Goal: Task Accomplishment & Management: Manage account settings

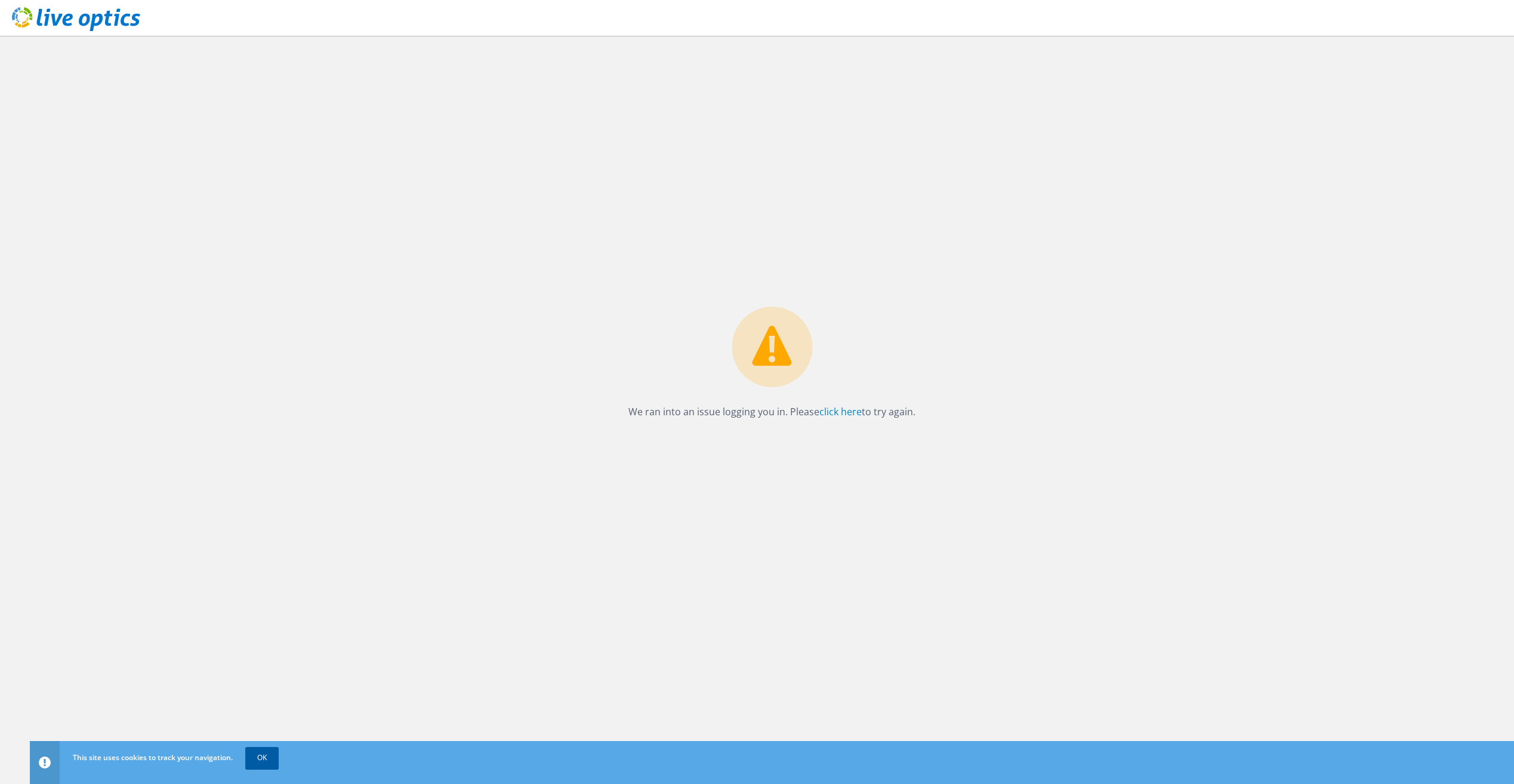
click at [267, 761] on link "OK" at bounding box center [262, 757] width 34 height 22
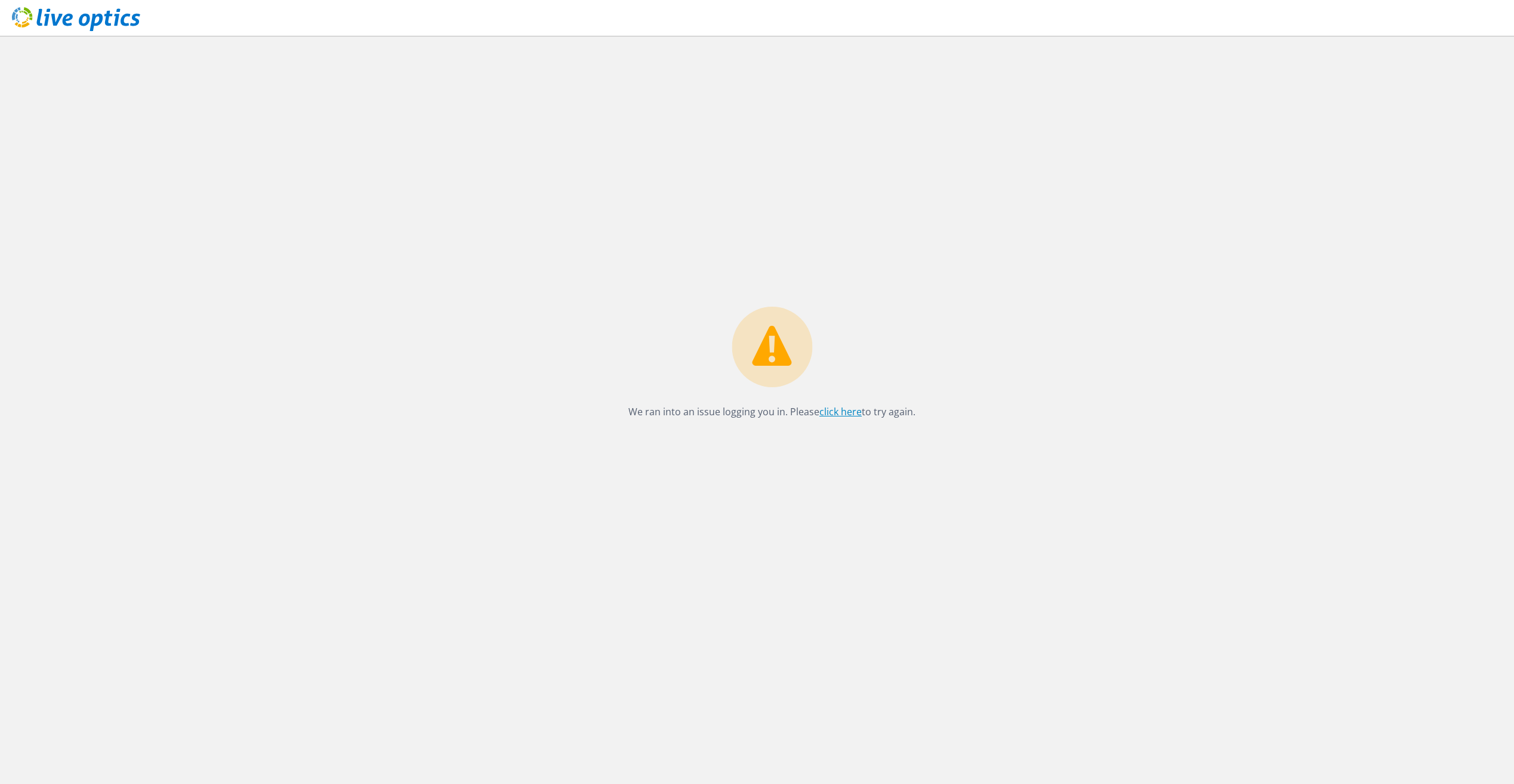
click at [831, 417] on link "click here" at bounding box center [841, 411] width 42 height 13
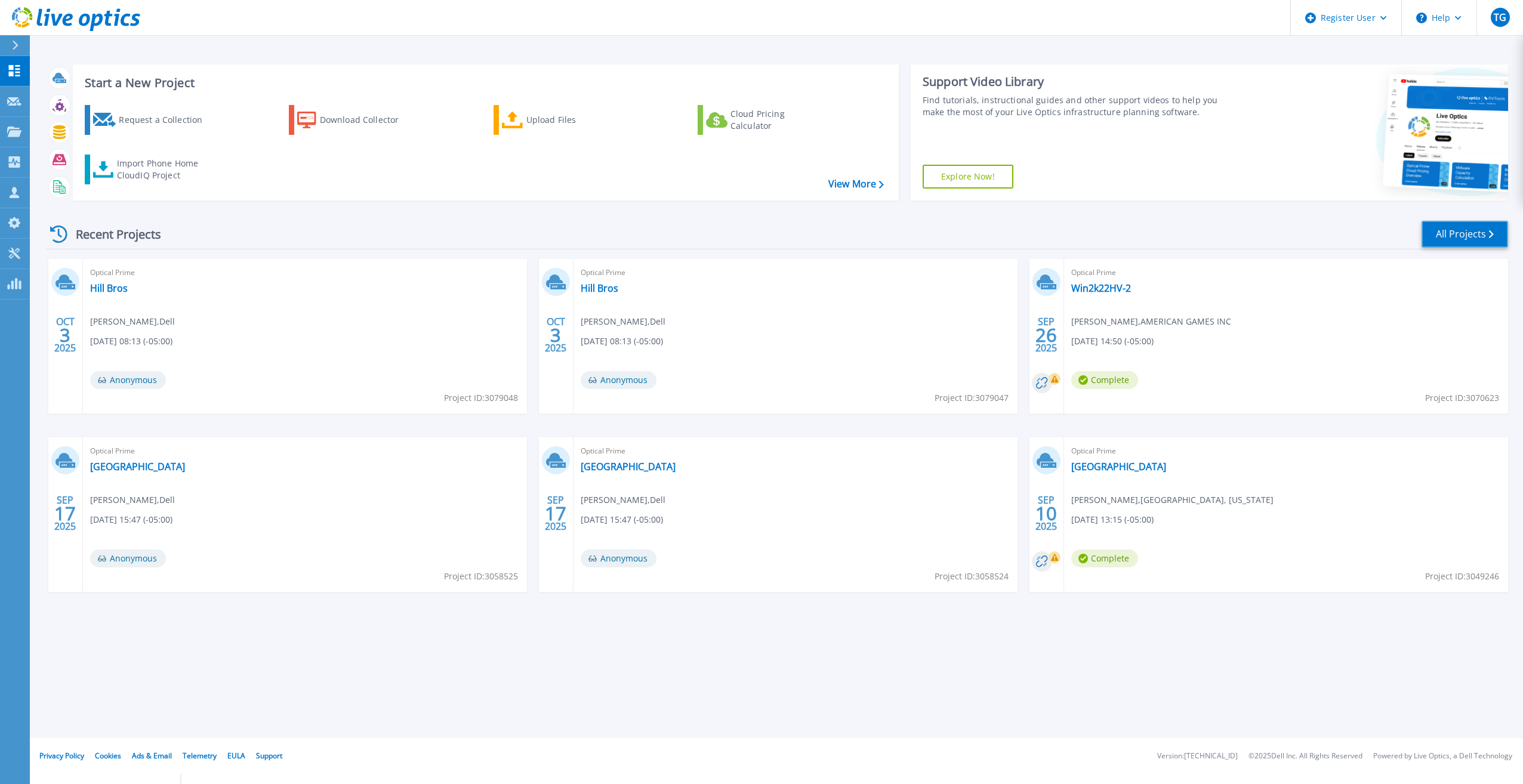
click at [1464, 230] on link "All Projects" at bounding box center [1464, 234] width 86 height 27
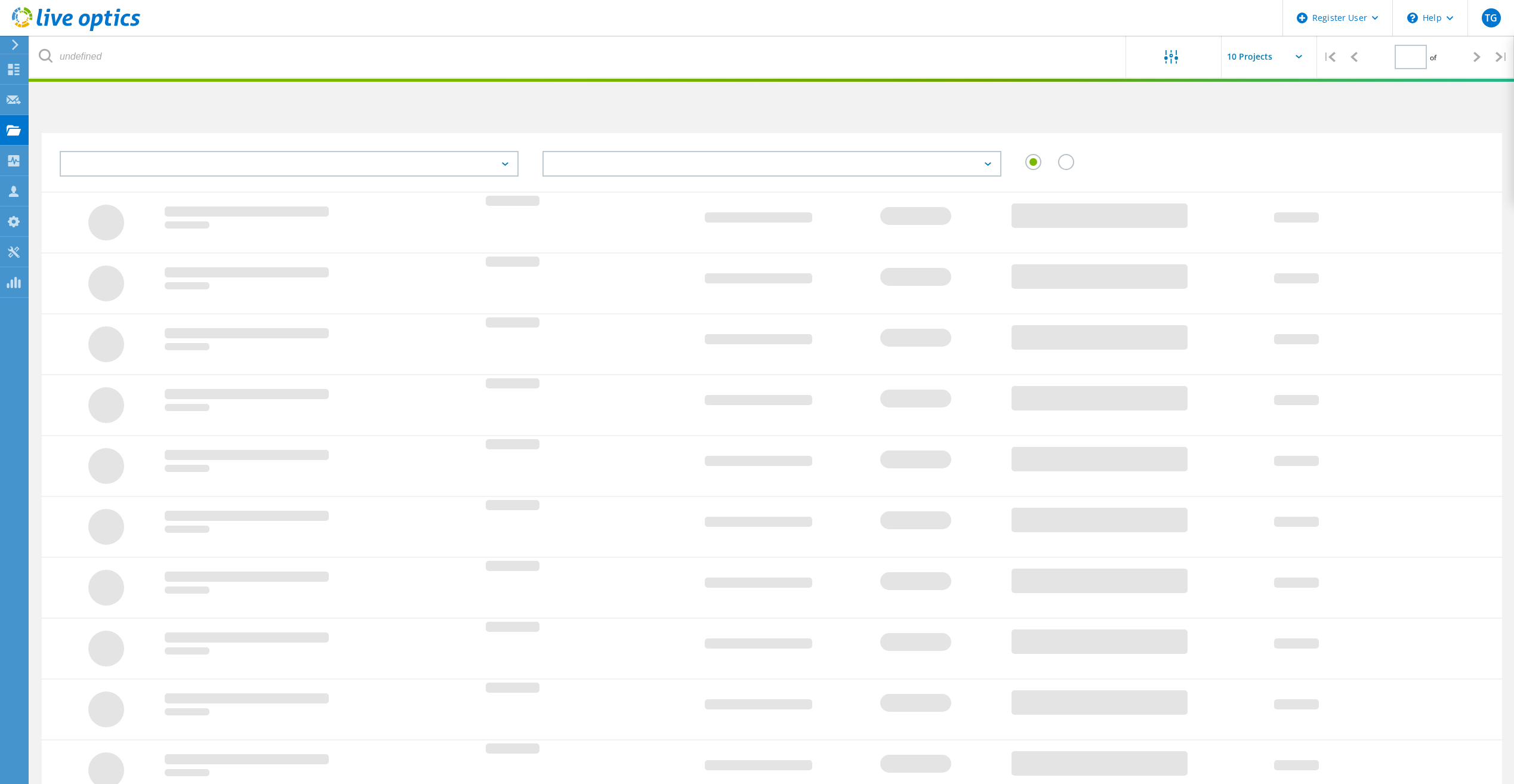
type input "1"
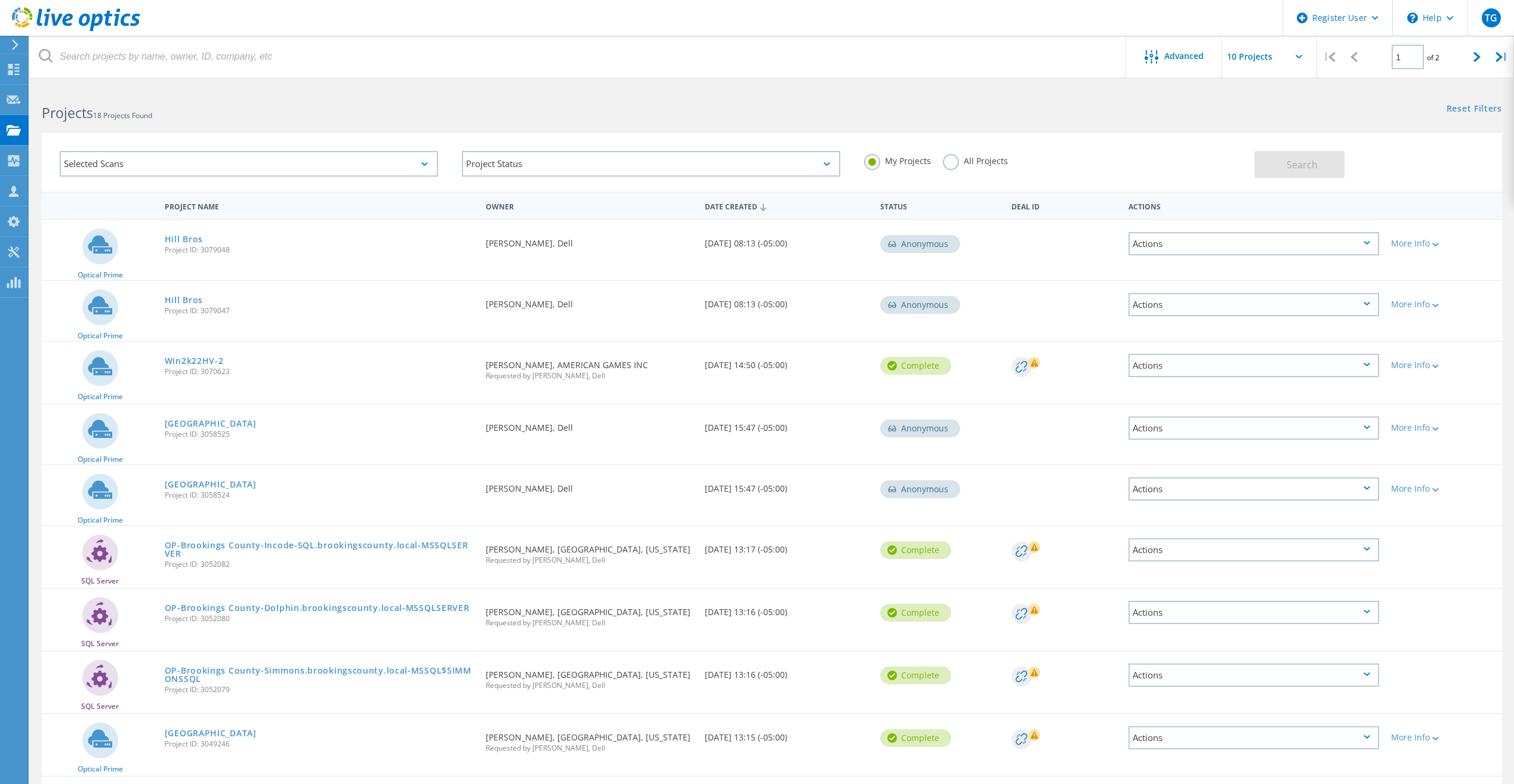
click at [951, 164] on label "All Projects" at bounding box center [975, 159] width 65 height 11
click at [0, 0] on input "All Projects" at bounding box center [0, 0] width 0 height 0
click at [871, 156] on label "My Projects" at bounding box center [897, 159] width 67 height 11
click at [0, 0] on input "My Projects" at bounding box center [0, 0] width 0 height 0
click at [15, 190] on use at bounding box center [14, 191] width 10 height 11
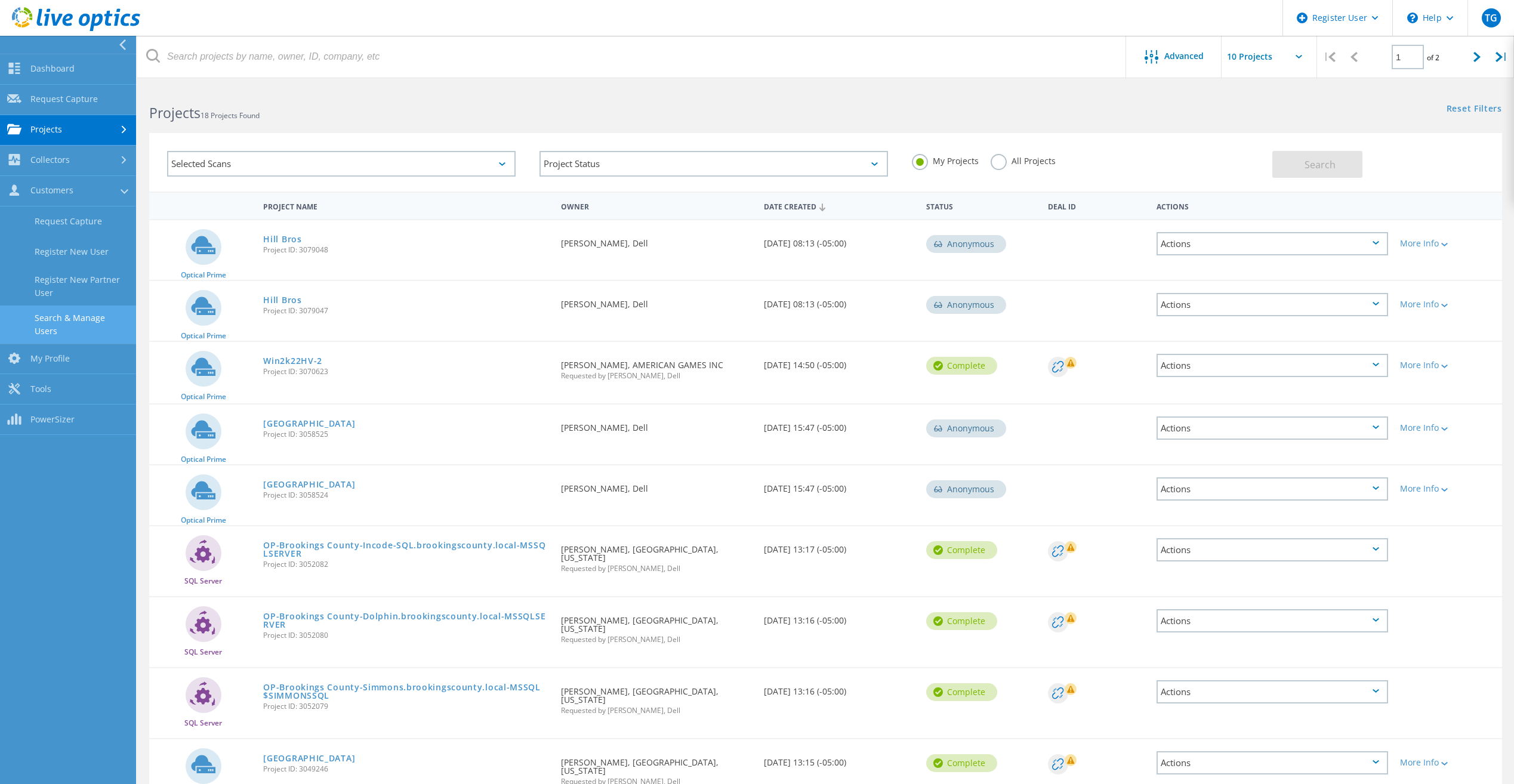
click at [87, 318] on link "Search & Manage Users" at bounding box center [68, 325] width 136 height 38
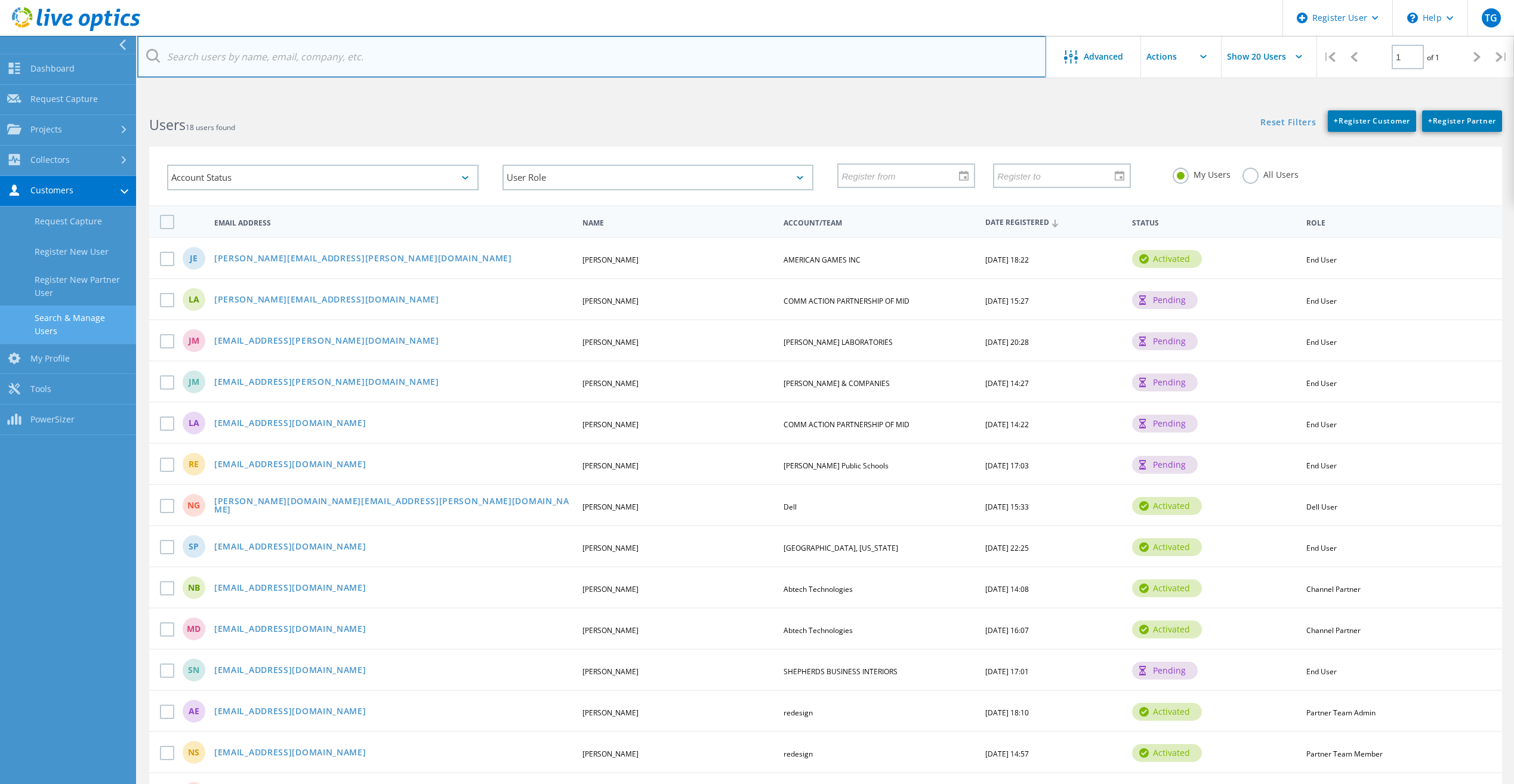
click at [352, 63] on input "text" at bounding box center [591, 56] width 909 height 41
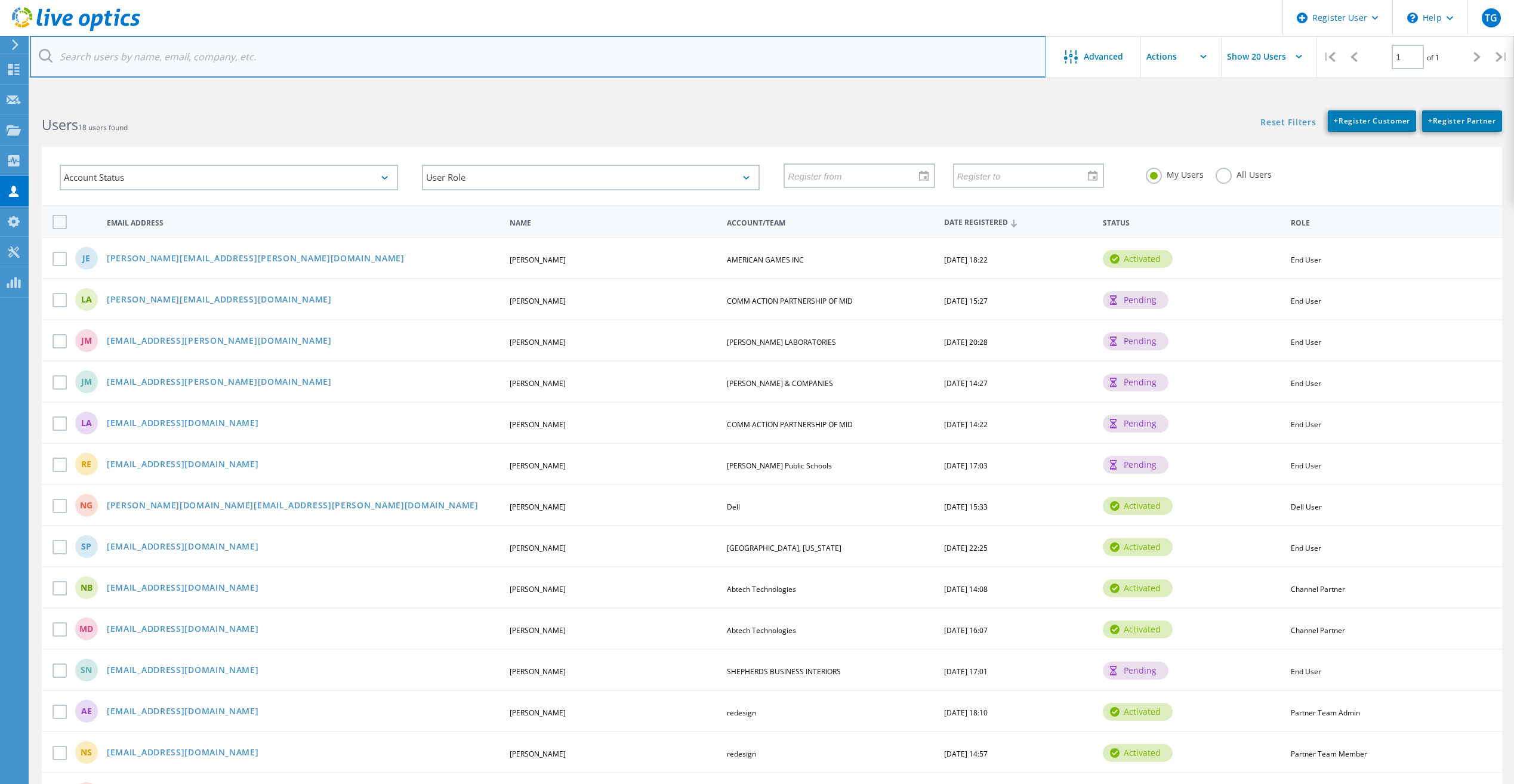
paste input "jmacdonald@Streck.com"
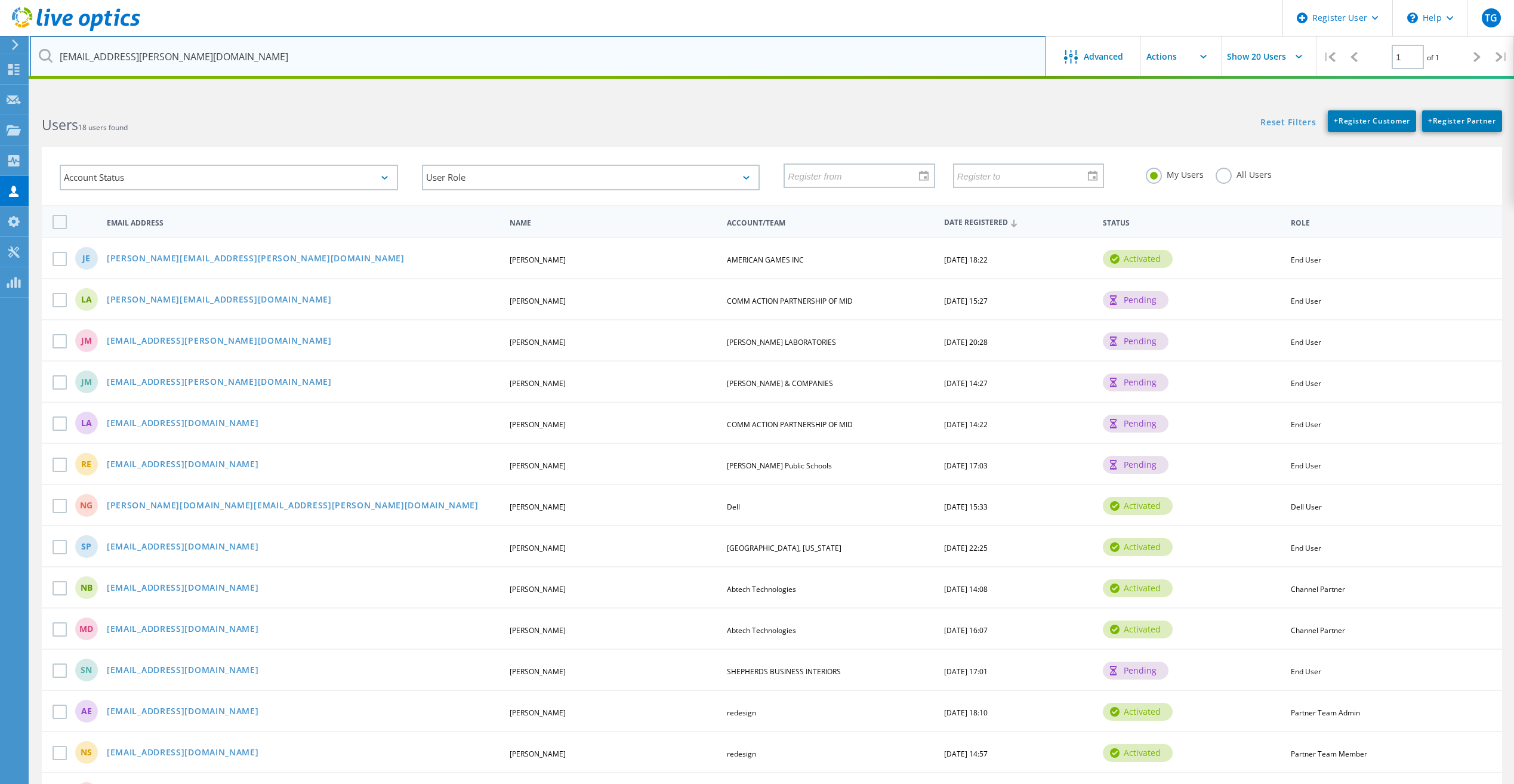
type input "jmacdonald@Streck.com"
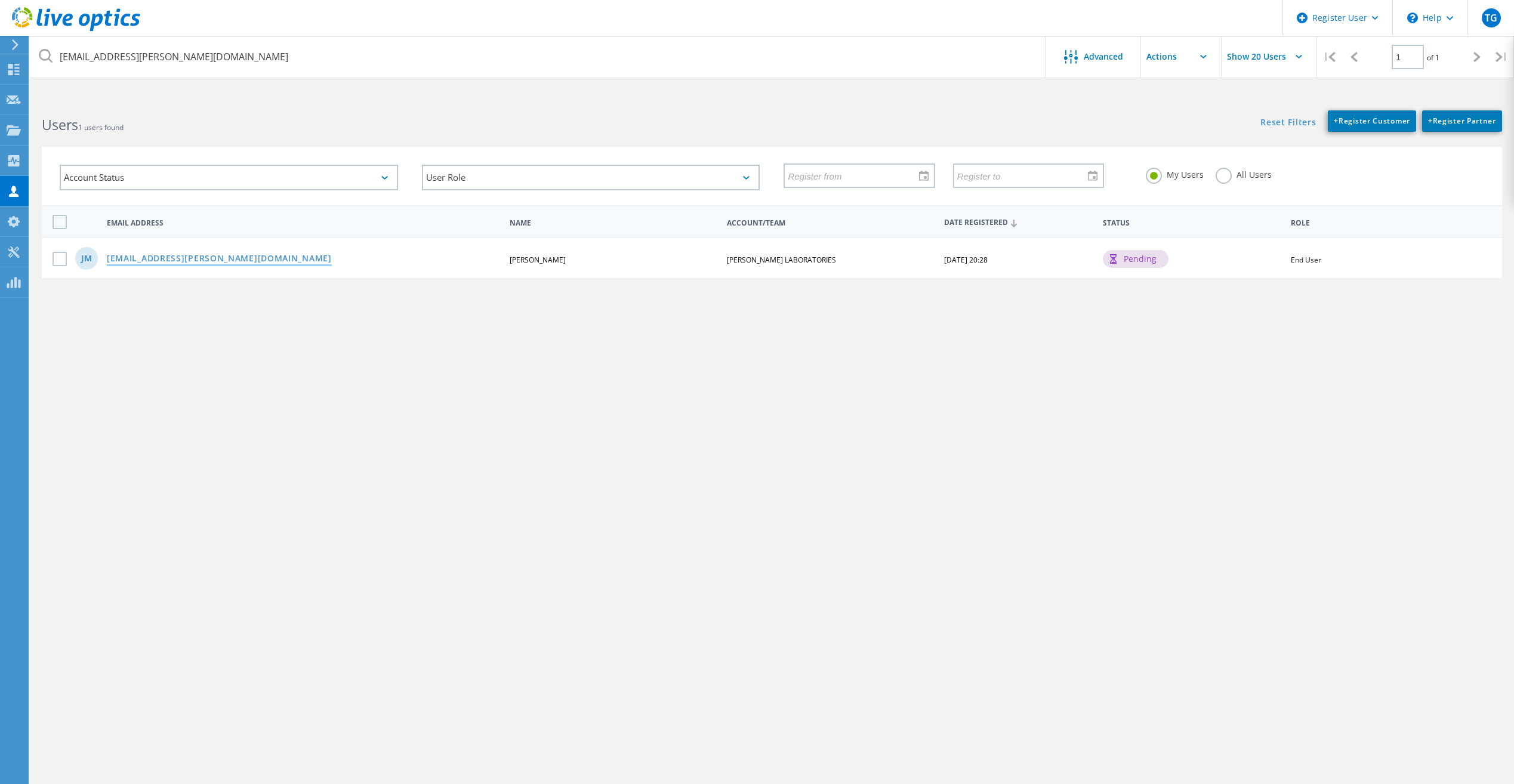
click at [166, 258] on link "[EMAIL_ADDRESS][PERSON_NAME][DOMAIN_NAME]" at bounding box center [219, 259] width 225 height 10
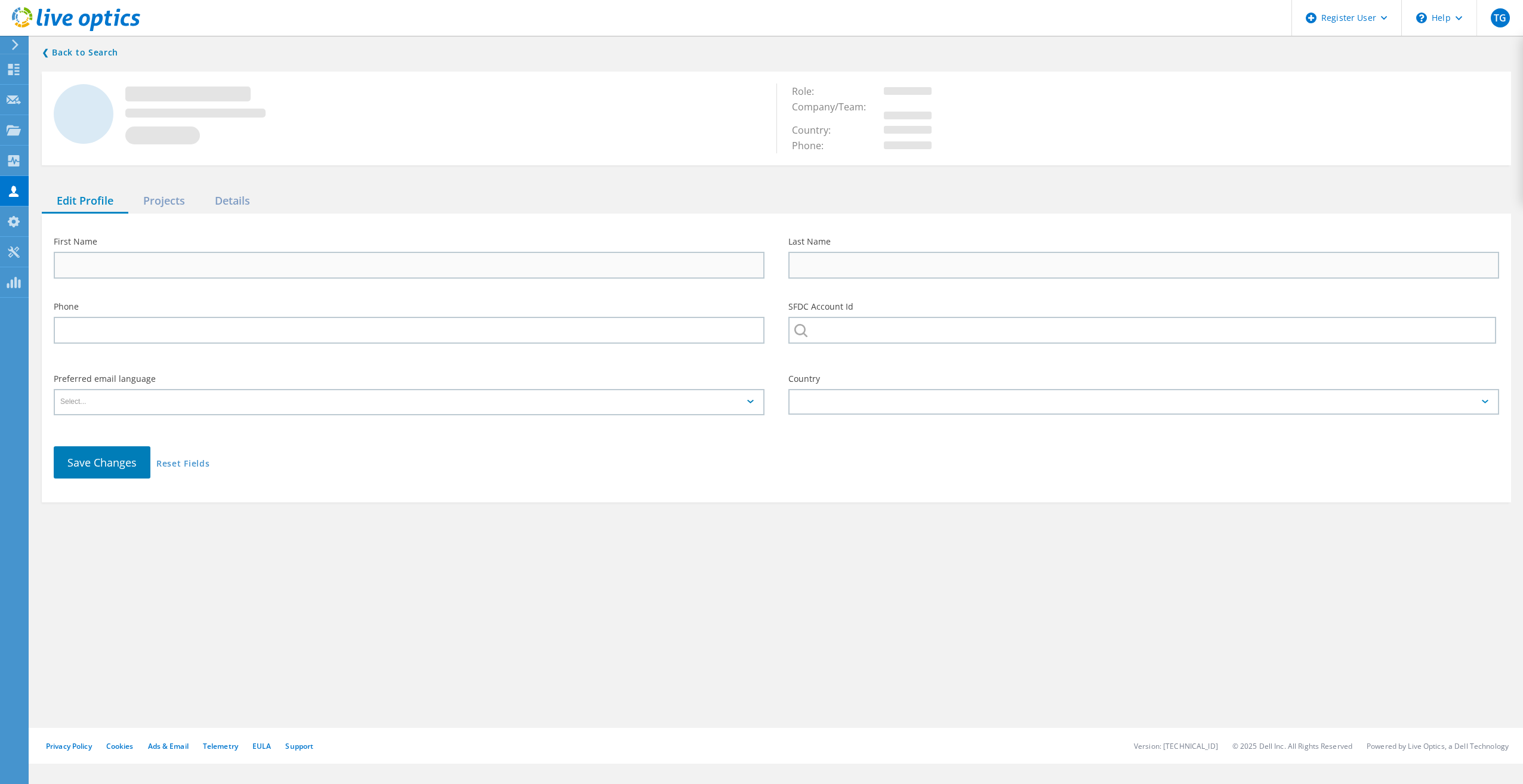
type input "John"
type input "Macdonald"
type input "(402) 691-7494"
type input "[PERSON_NAME] LABORATORIES"
type input "English"
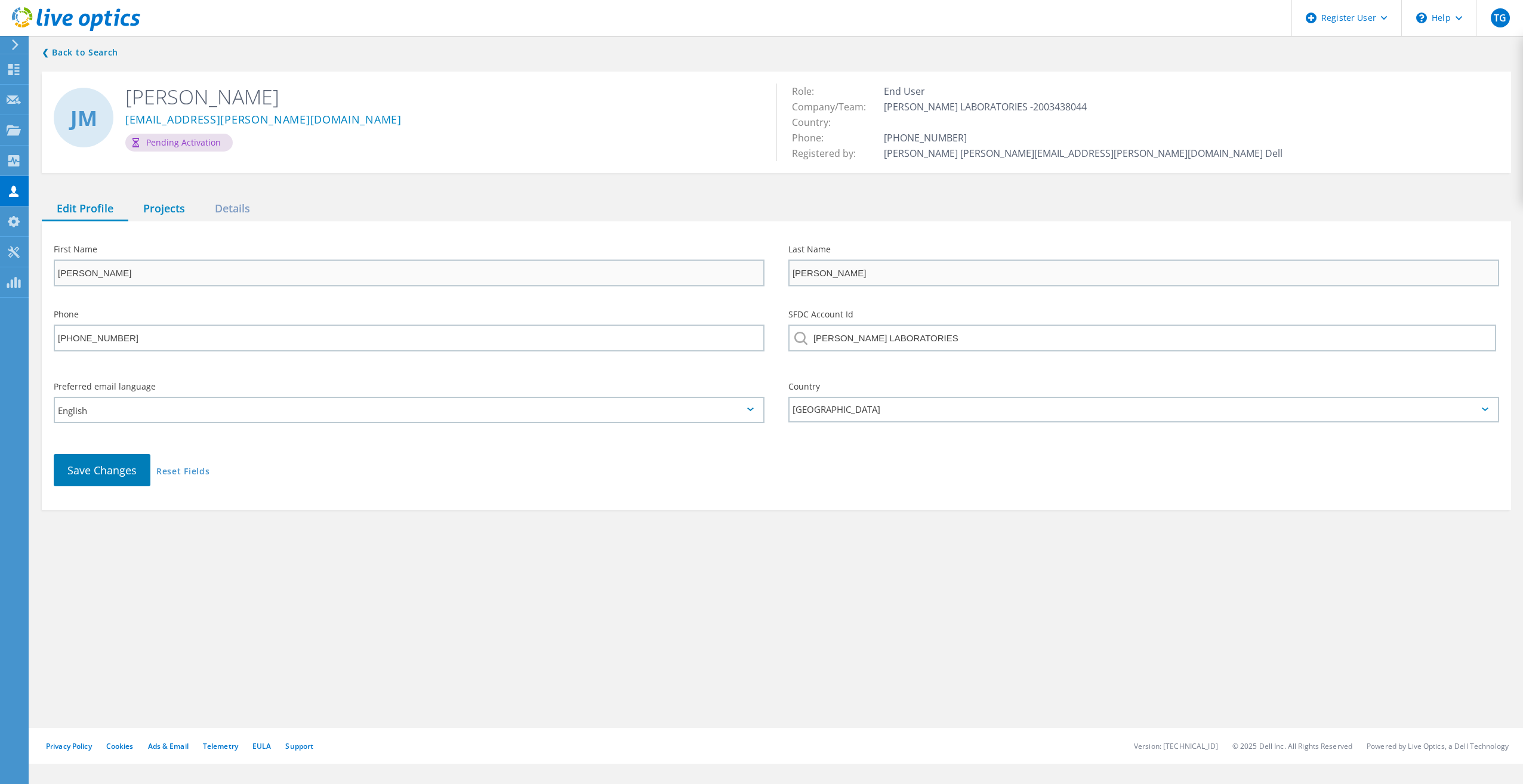
click at [188, 211] on div "Projects" at bounding box center [164, 209] width 72 height 25
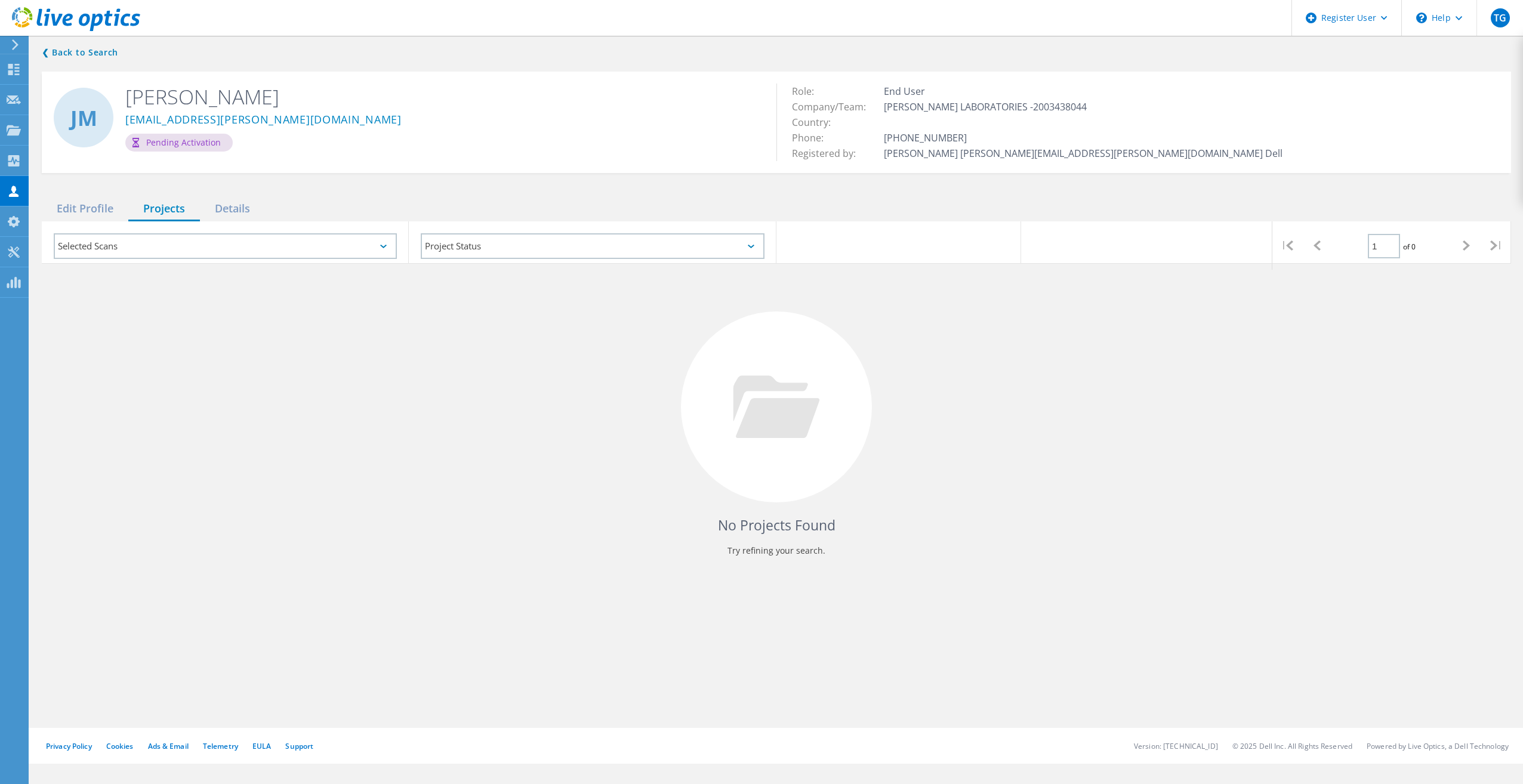
click at [342, 251] on div "Selected Scans" at bounding box center [225, 246] width 343 height 26
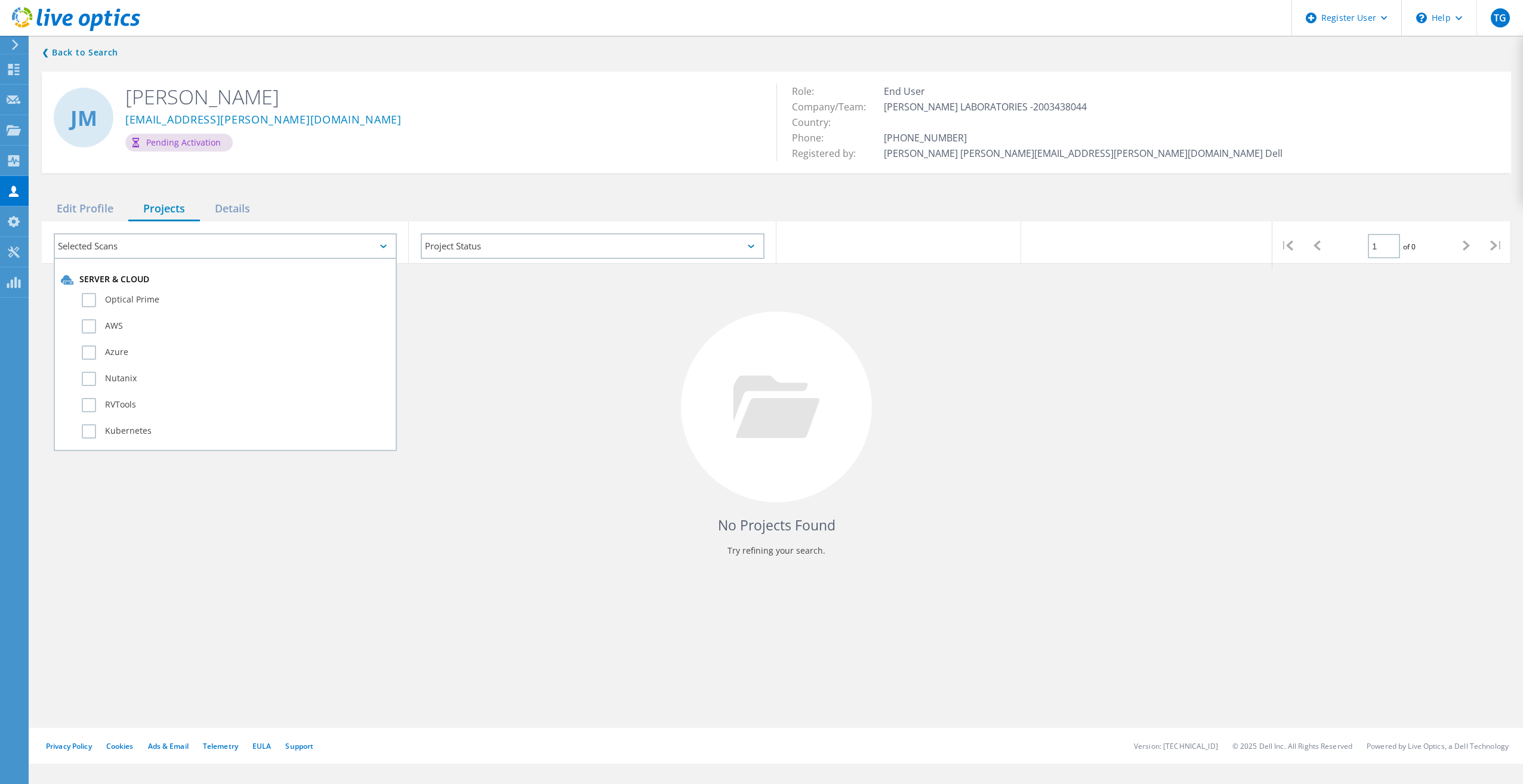
drag, startPoint x: 86, startPoint y: 299, endPoint x: 282, endPoint y: 316, distance: 196.7
click at [91, 301] on label "Optical Prime" at bounding box center [235, 300] width 308 height 14
click at [0, 0] on input "Optical Prime" at bounding box center [0, 0] width 0 height 0
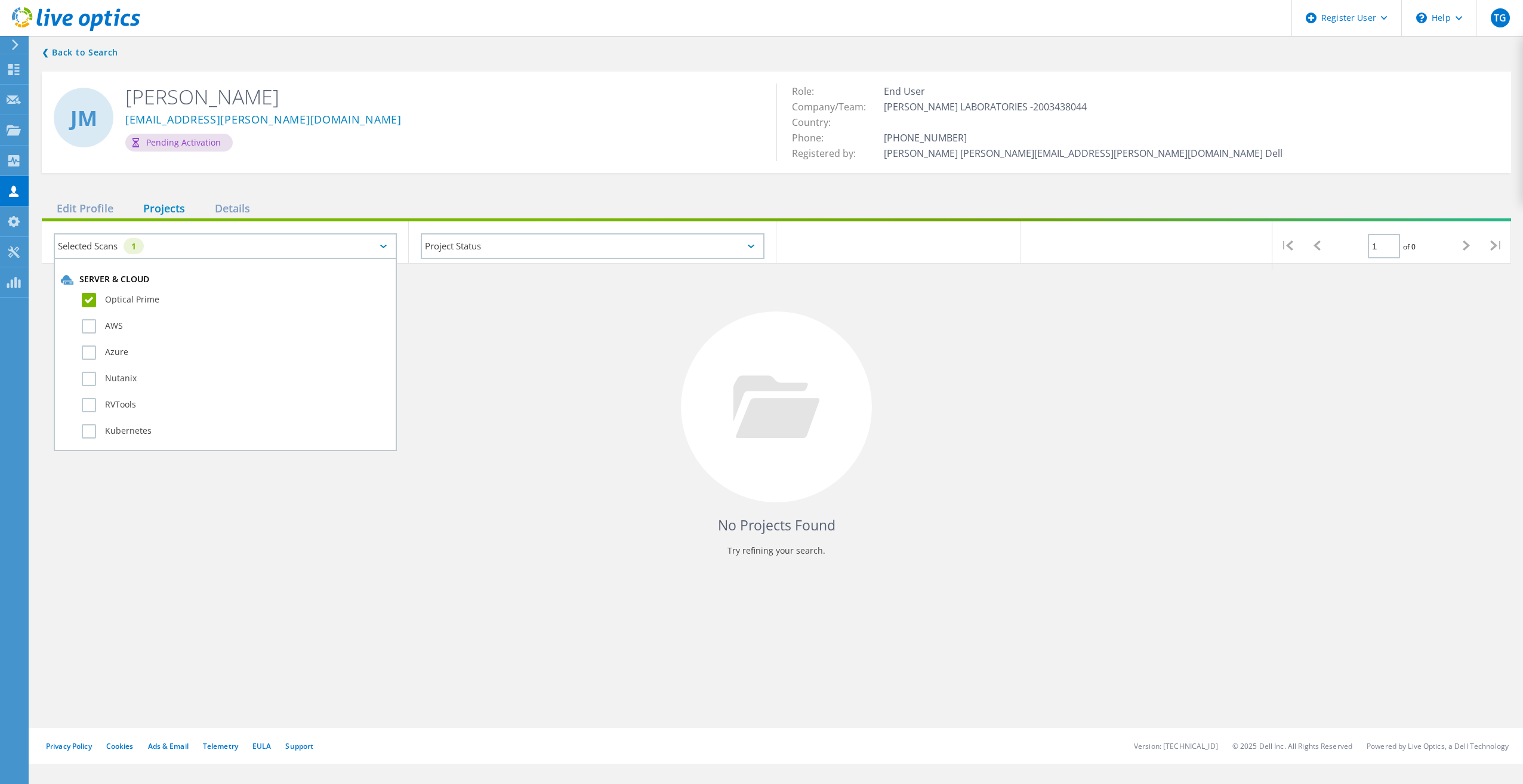
click at [677, 353] on div "No Projects Found Try refining your search." at bounding box center [776, 417] width 1469 height 308
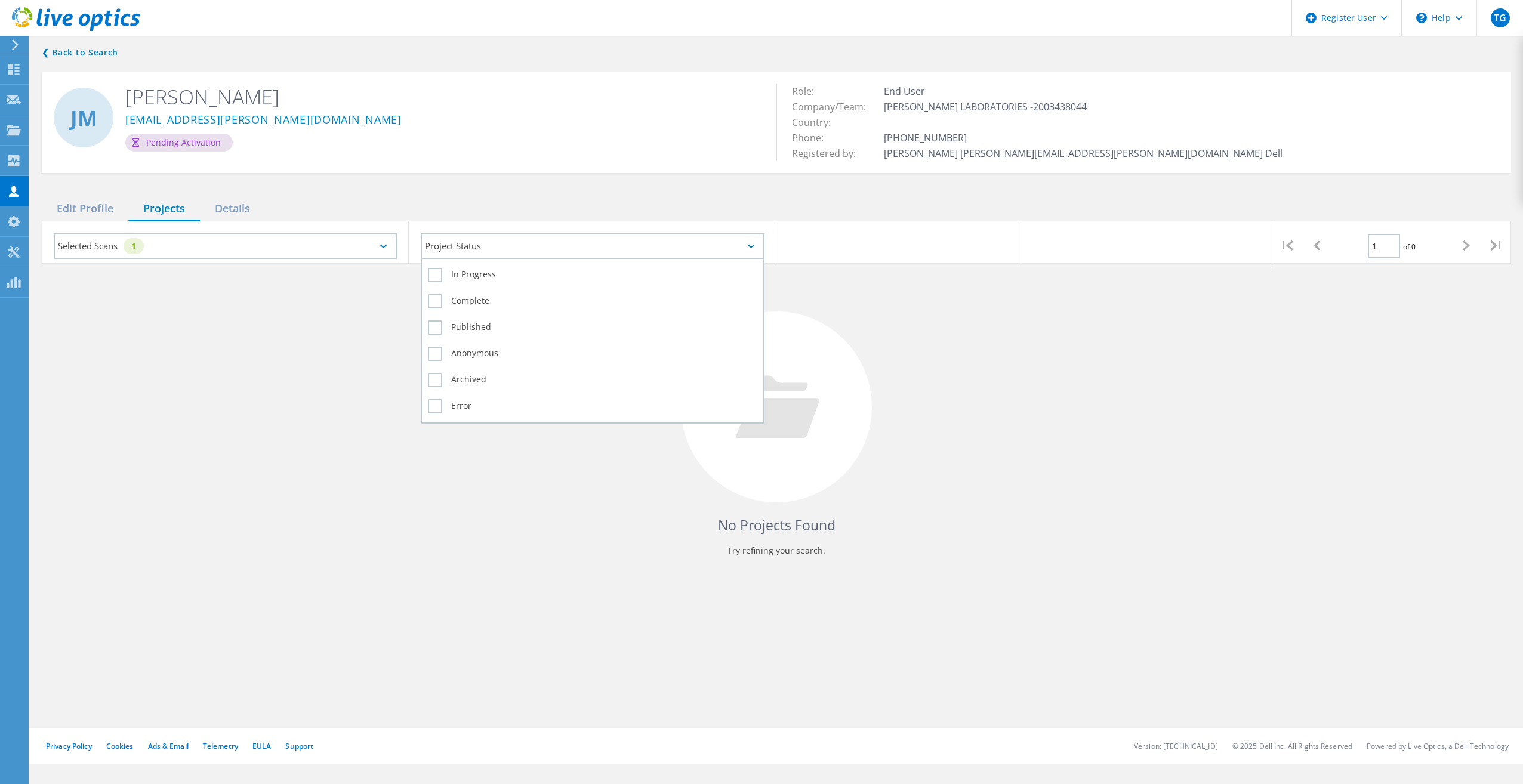
click at [691, 255] on div "Project Status" at bounding box center [592, 246] width 343 height 26
drag, startPoint x: 434, startPoint y: 271, endPoint x: 453, endPoint y: 276, distance: 19.6
click at [436, 275] on label "In Progress" at bounding box center [592, 275] width 329 height 14
click at [0, 0] on input "In Progress" at bounding box center [0, 0] width 0 height 0
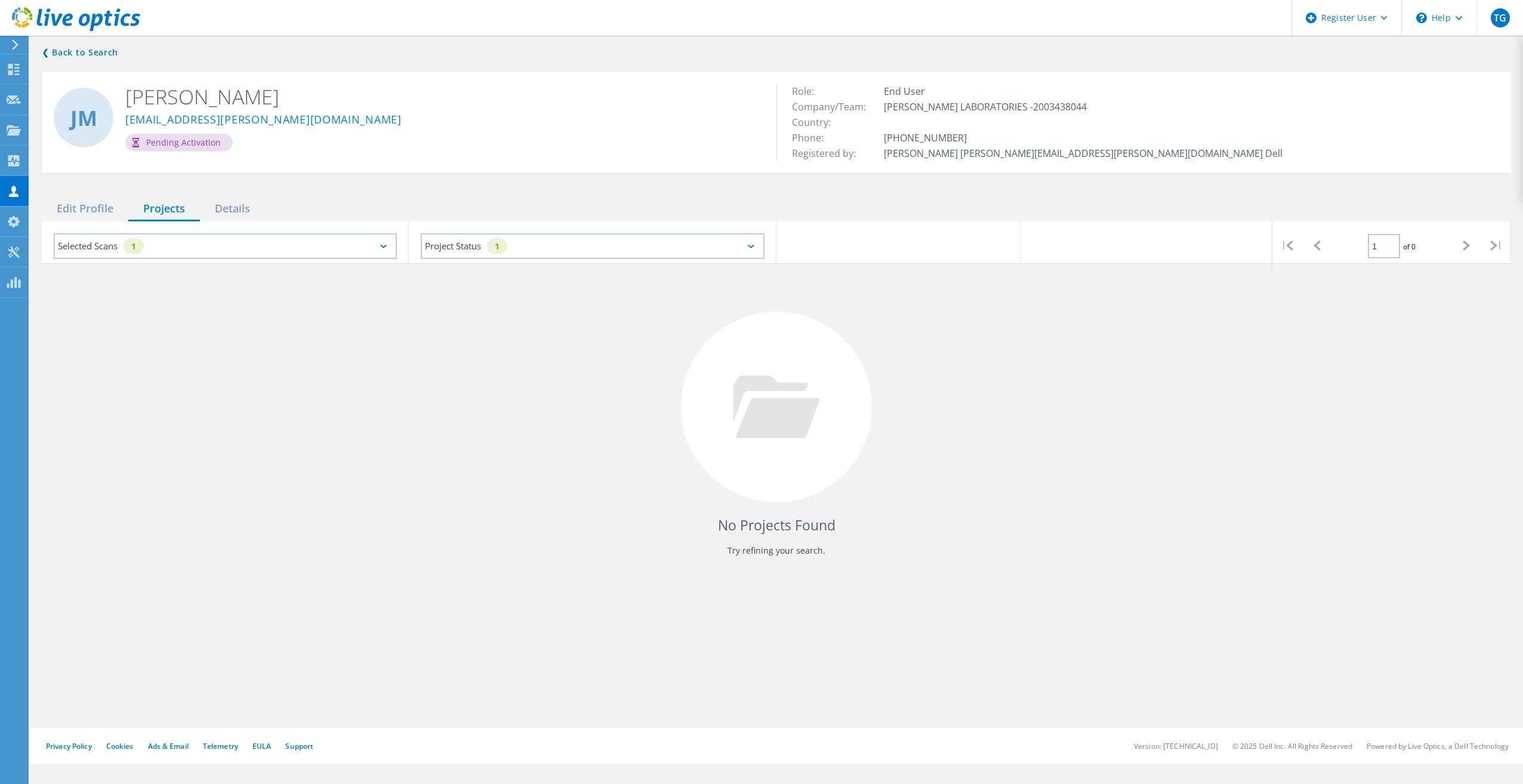
click at [1011, 330] on div "No Projects Found Try refining your search." at bounding box center [776, 417] width 1469 height 308
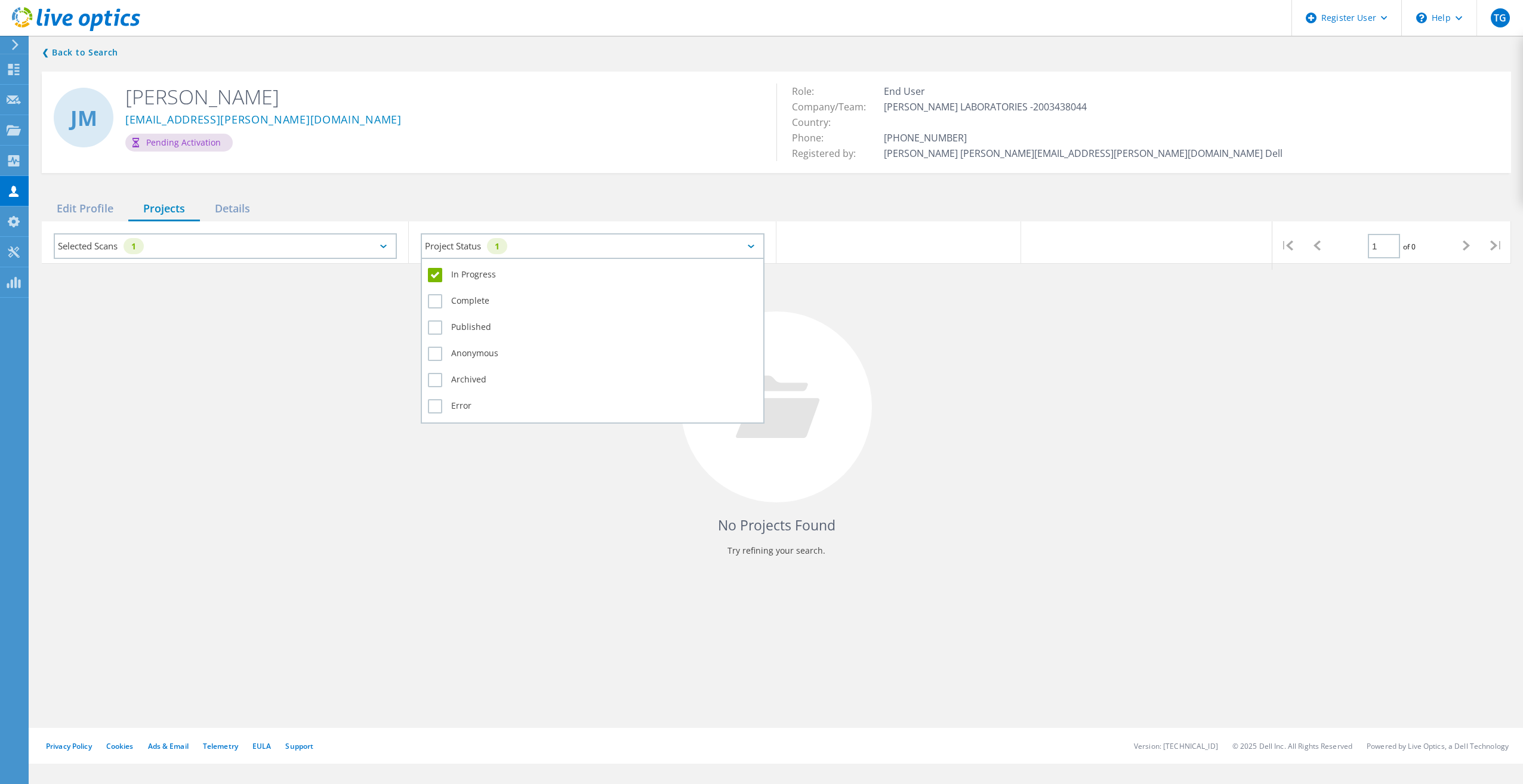
click at [641, 251] on div "Project Status 1" at bounding box center [592, 246] width 343 height 26
click at [503, 299] on label "Complete" at bounding box center [592, 301] width 329 height 14
click at [0, 0] on input "Complete" at bounding box center [0, 0] width 0 height 0
click at [453, 331] on label "Published" at bounding box center [592, 327] width 329 height 14
click at [0, 0] on input "Published" at bounding box center [0, 0] width 0 height 0
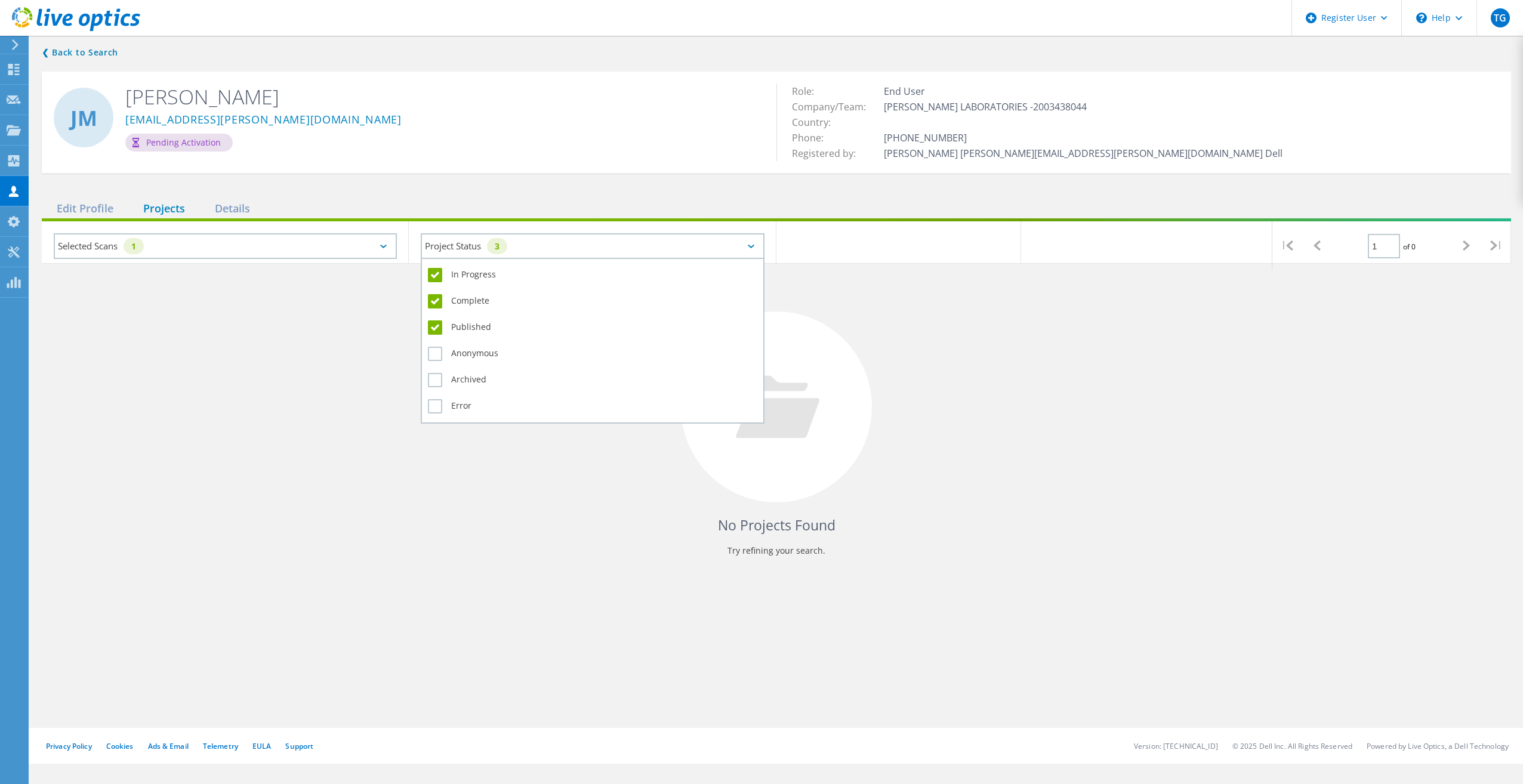
click at [463, 346] on div "Anonymous" at bounding box center [592, 356] width 329 height 26
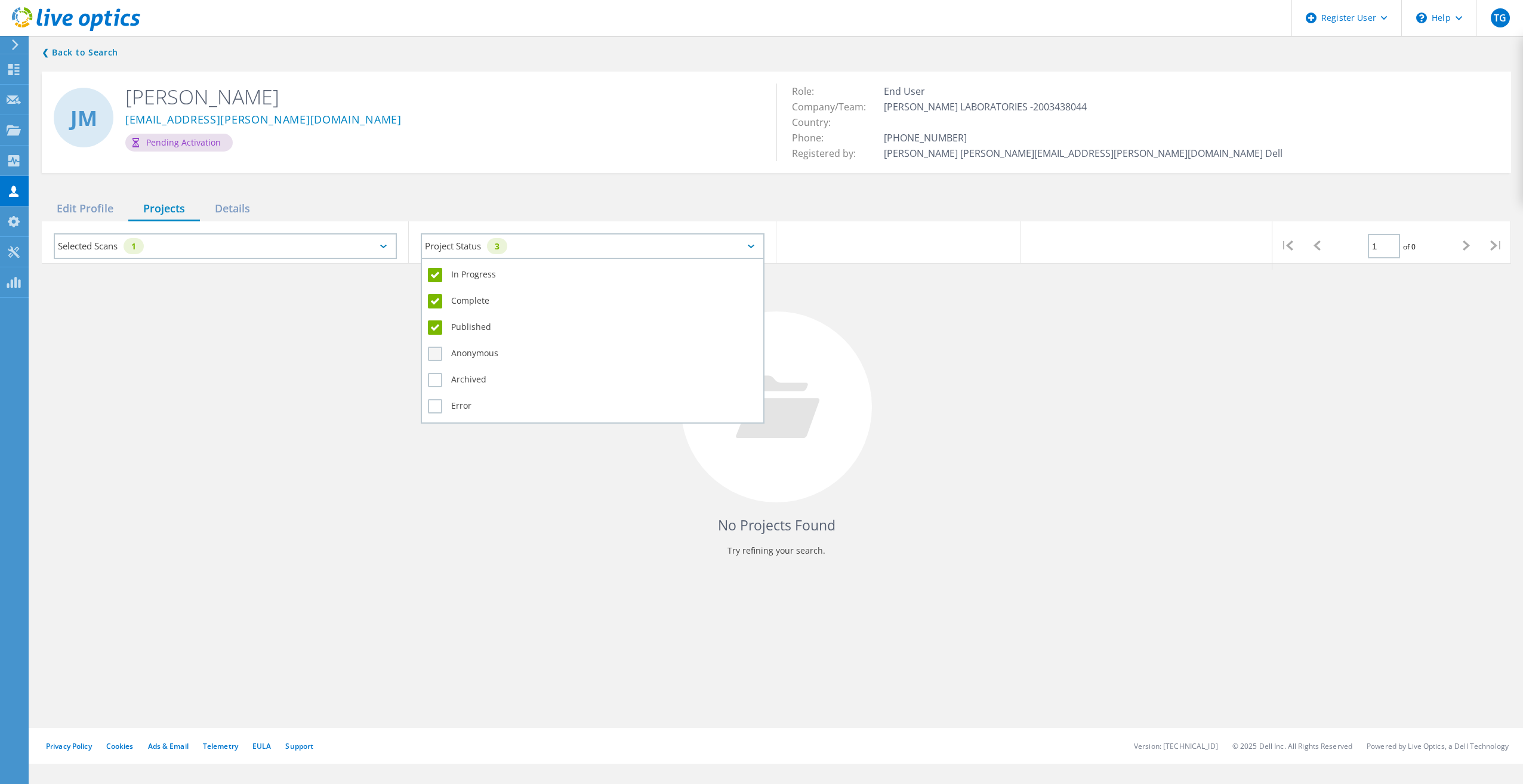
click at [467, 350] on label "Anonymous" at bounding box center [592, 353] width 329 height 14
click at [0, 0] on input "Anonymous" at bounding box center [0, 0] width 0 height 0
click at [465, 377] on label "Archived" at bounding box center [592, 380] width 329 height 14
click at [0, 0] on input "Archived" at bounding box center [0, 0] width 0 height 0
click at [458, 406] on label "Error" at bounding box center [592, 406] width 329 height 14
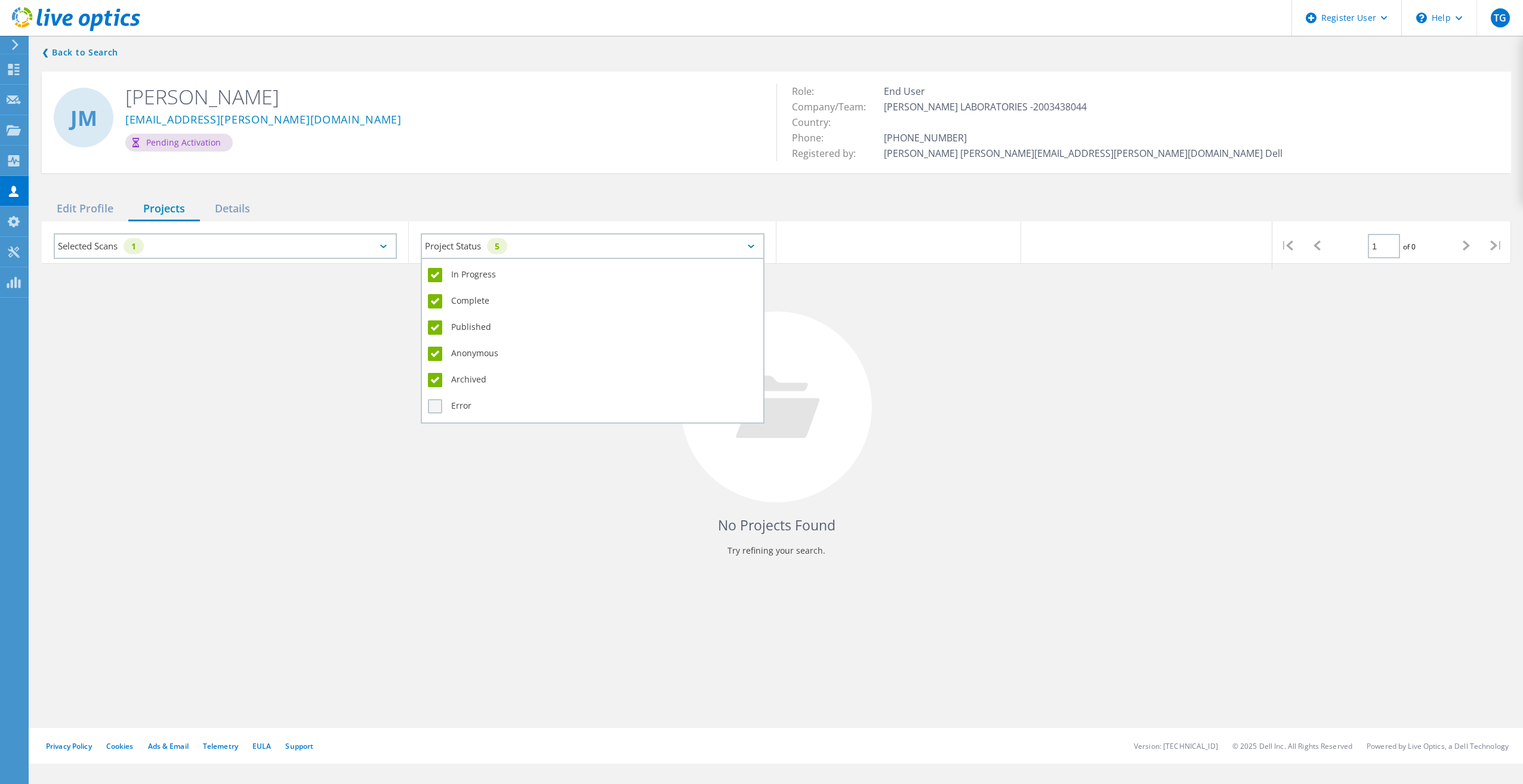
drag, startPoint x: 458, startPoint y: 406, endPoint x: 430, endPoint y: 410, distance: 28.3
click at [430, 410] on label "Error" at bounding box center [592, 406] width 329 height 14
click at [0, 0] on input "Error" at bounding box center [0, 0] width 0 height 0
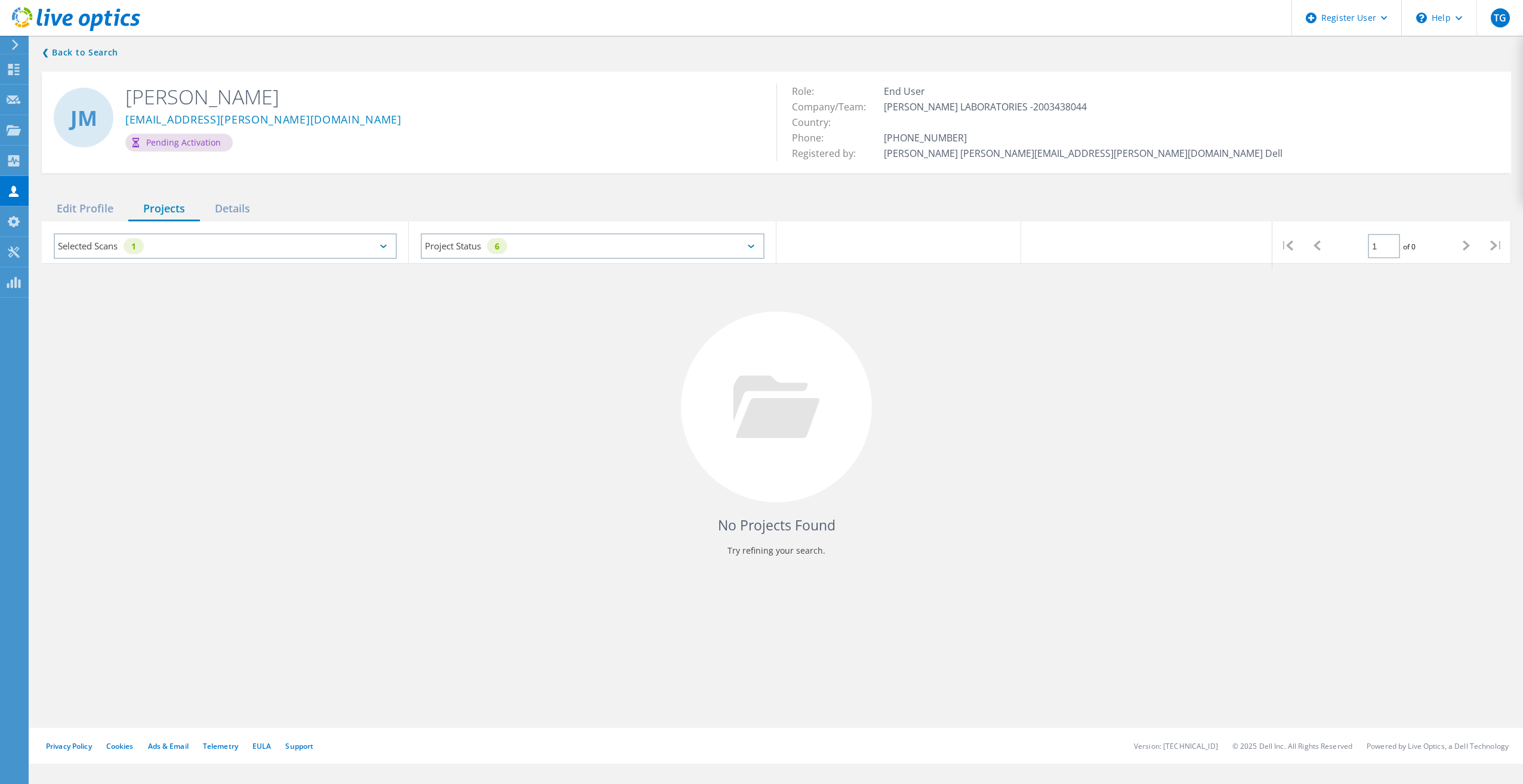
click at [516, 513] on div "No Projects Found Try refining your search." at bounding box center [776, 417] width 1469 height 308
click at [56, 188] on div "Customers" at bounding box center [62, 191] width 57 height 8
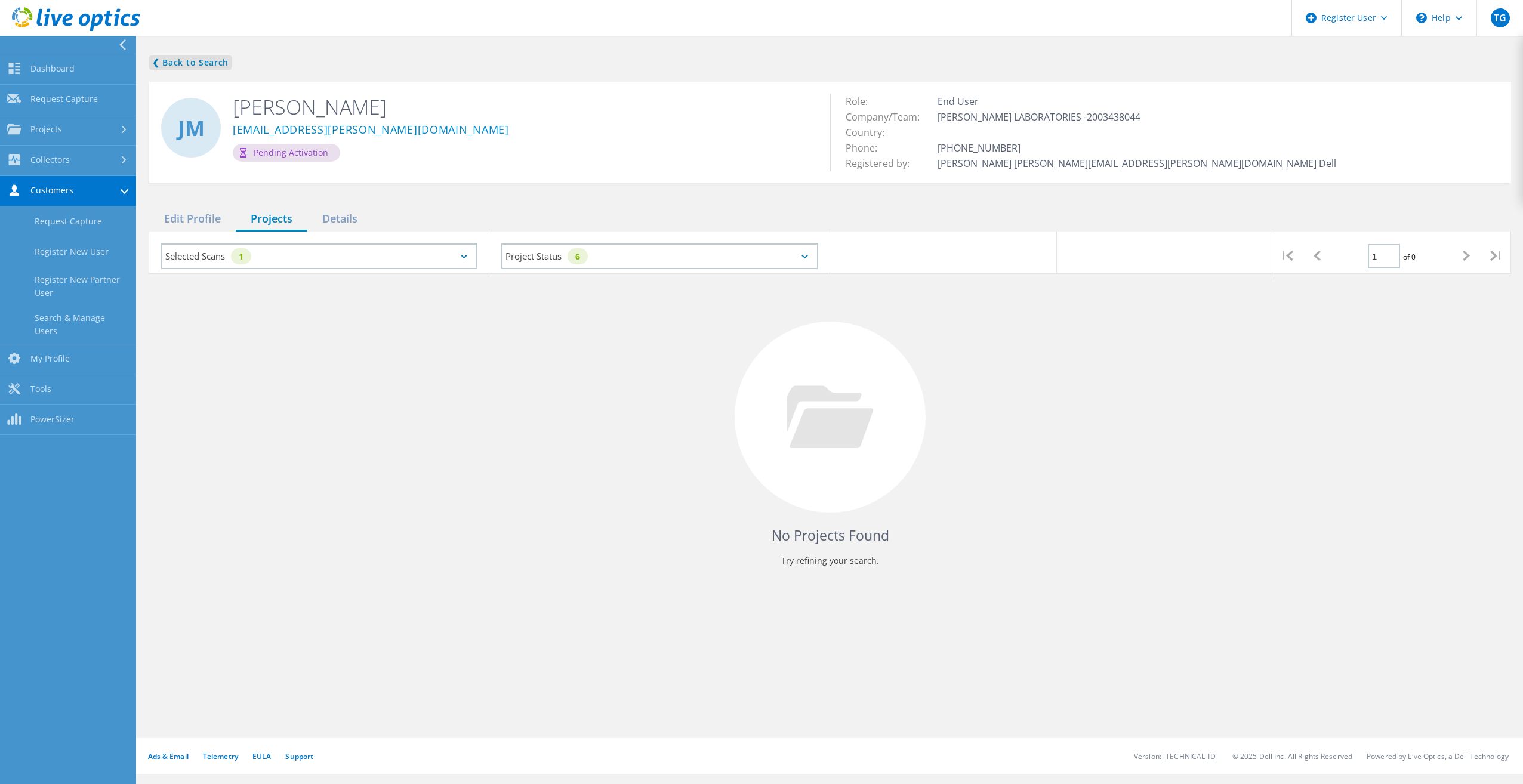
click at [162, 58] on link "❮ Back to Search" at bounding box center [190, 63] width 82 height 14
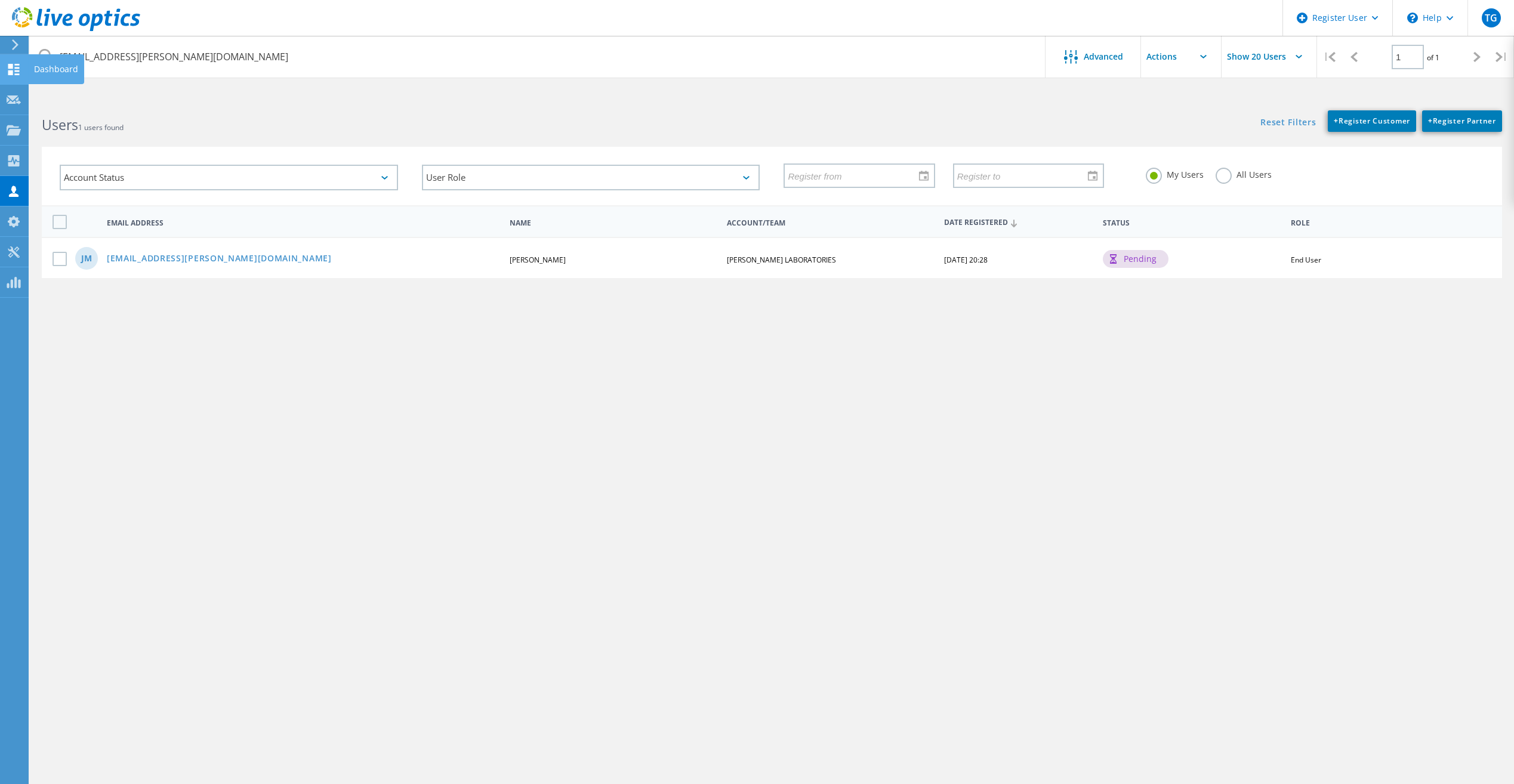
click at [20, 66] on icon at bounding box center [13, 70] width 14 height 11
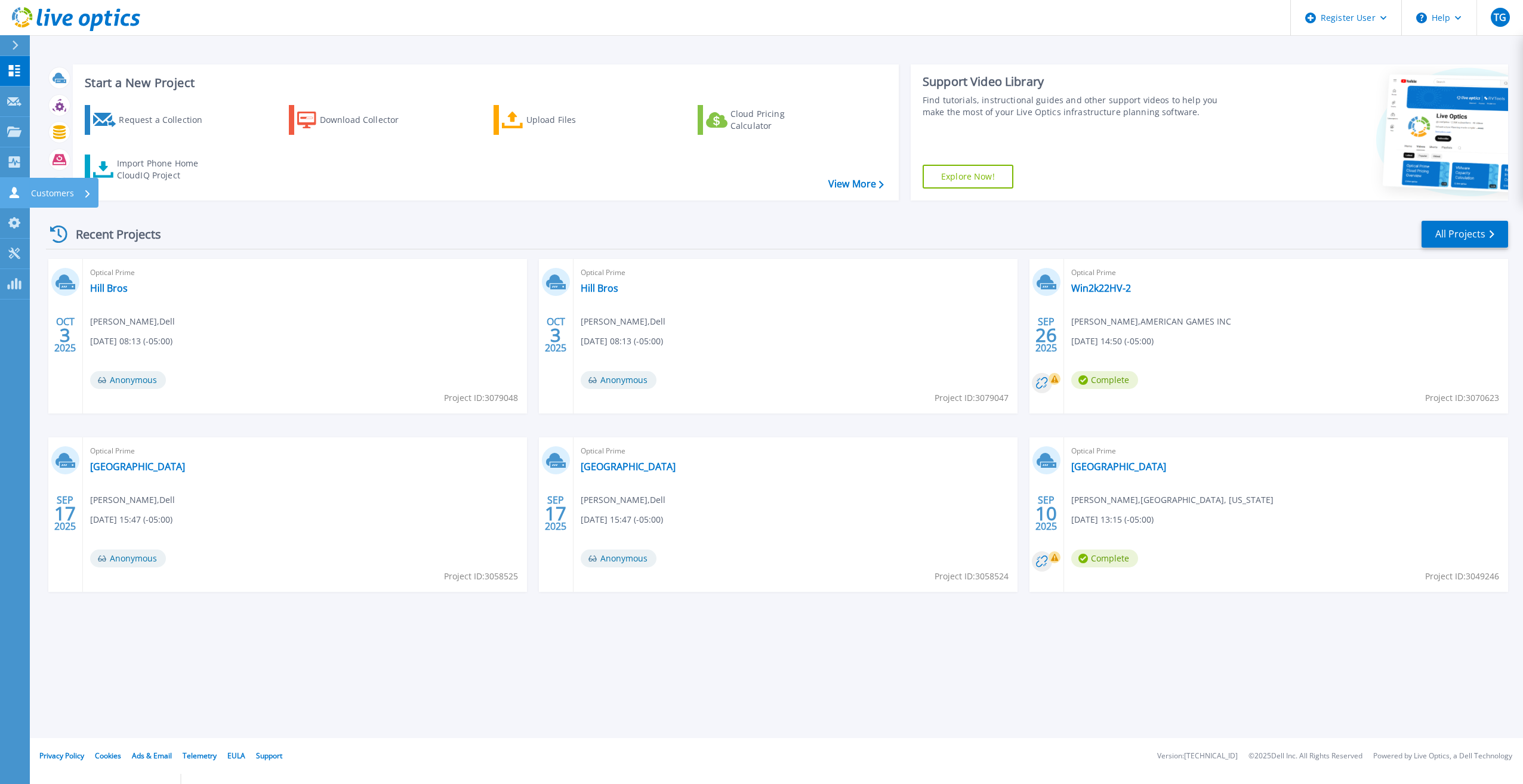
click at [22, 191] on div "Customers" at bounding box center [40, 192] width 67 height 11
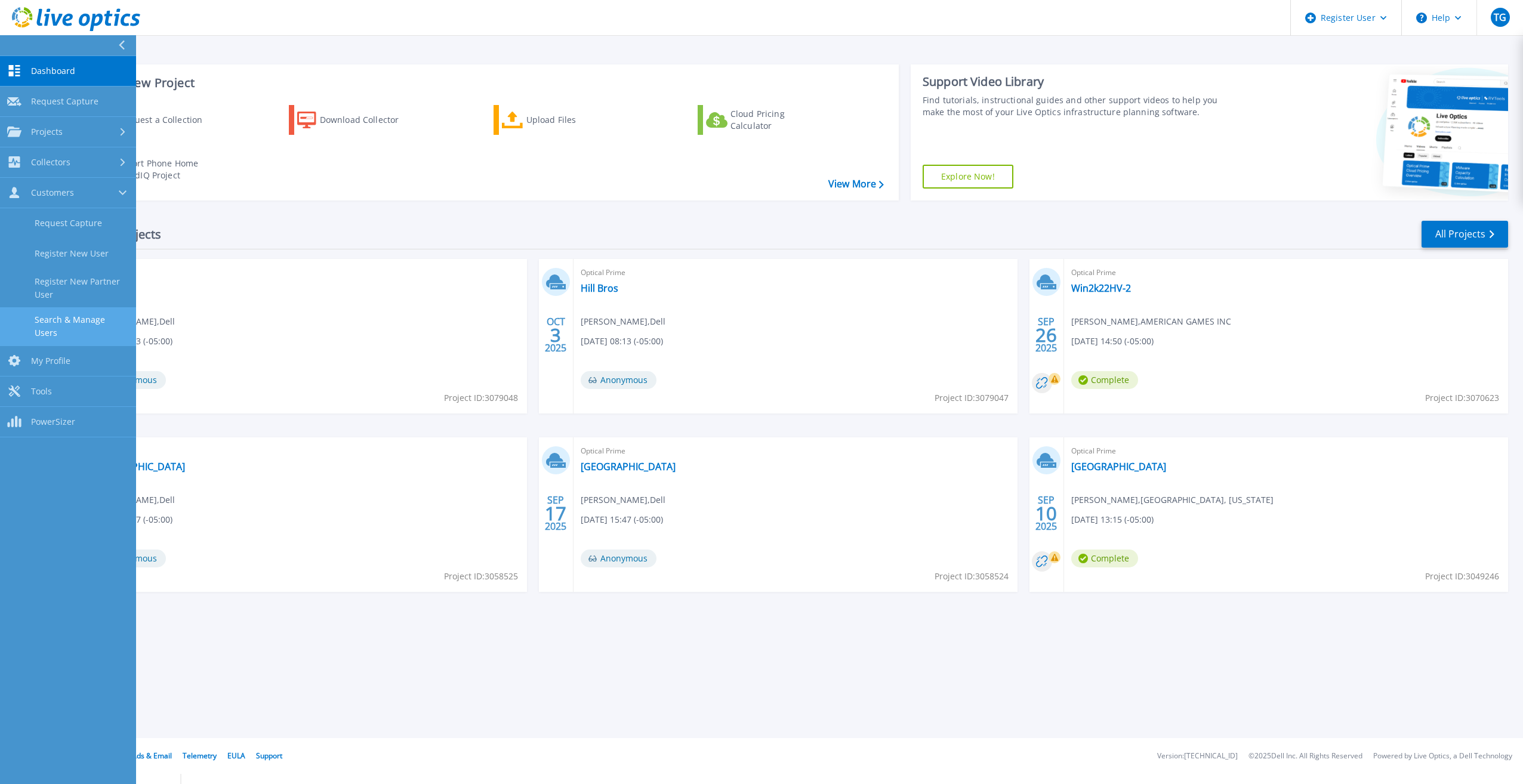
click at [95, 318] on link "Search & Manage Users" at bounding box center [68, 326] width 136 height 38
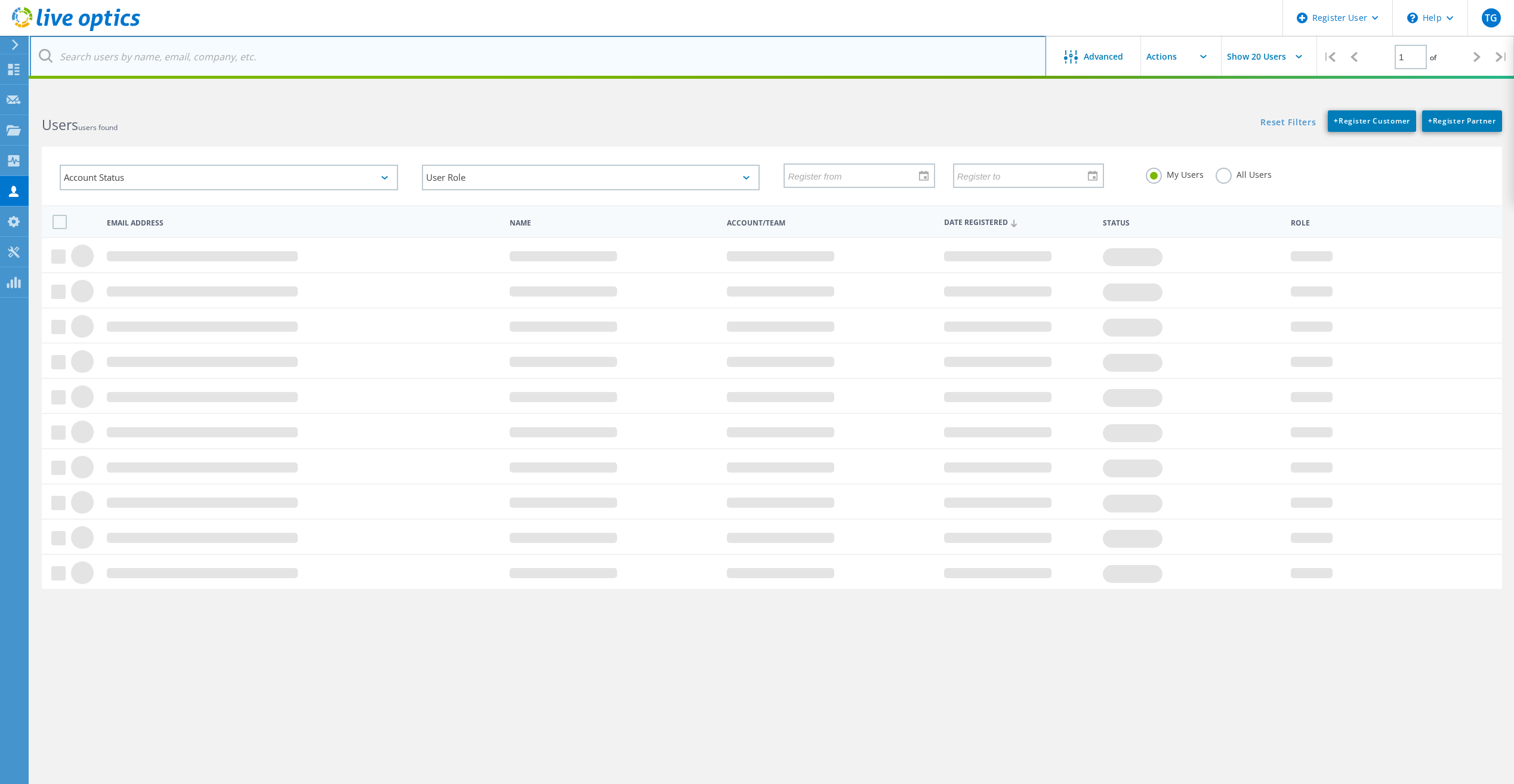
click at [316, 61] on input "text" at bounding box center [538, 56] width 1016 height 41
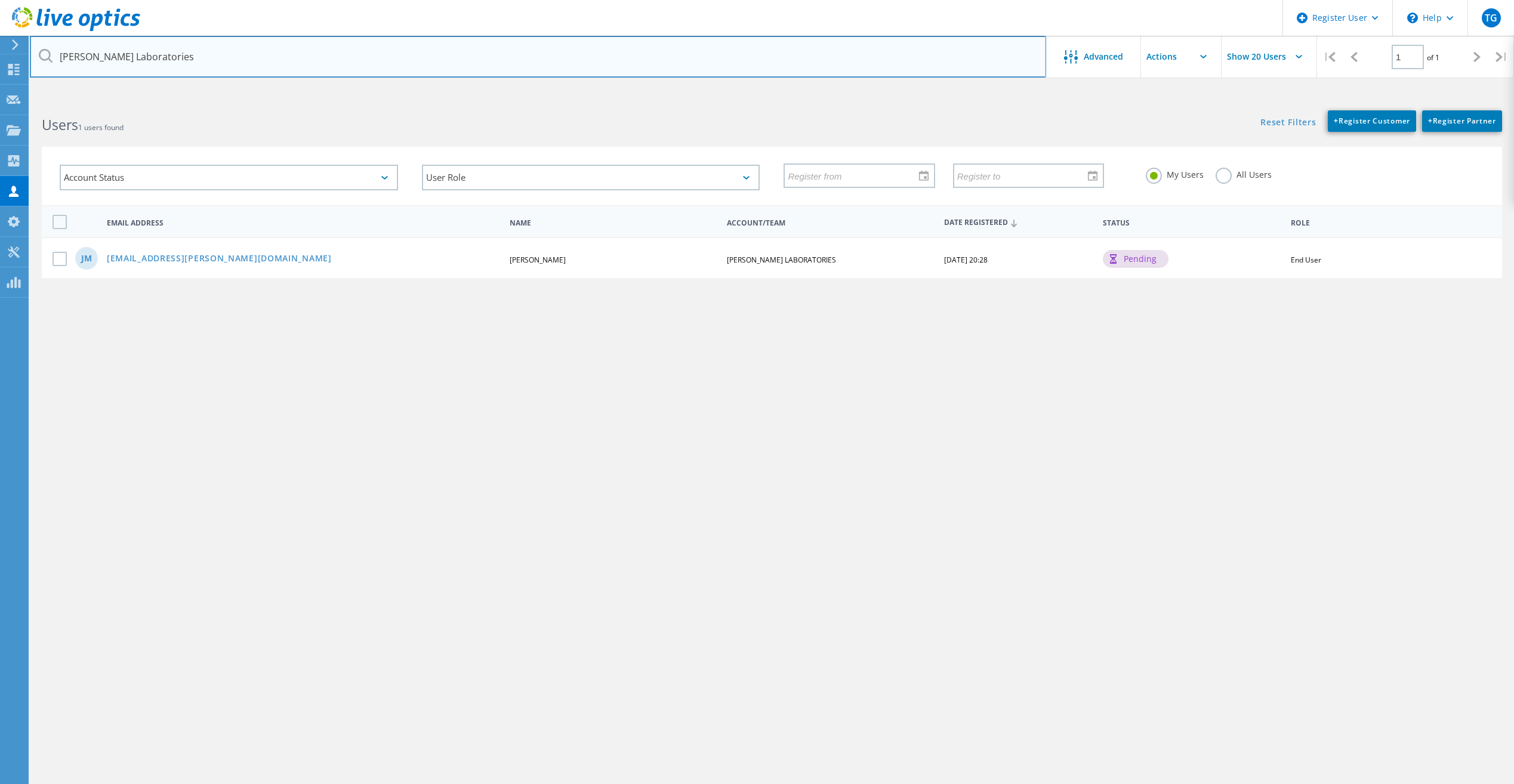
type input "[PERSON_NAME] Laboratories"
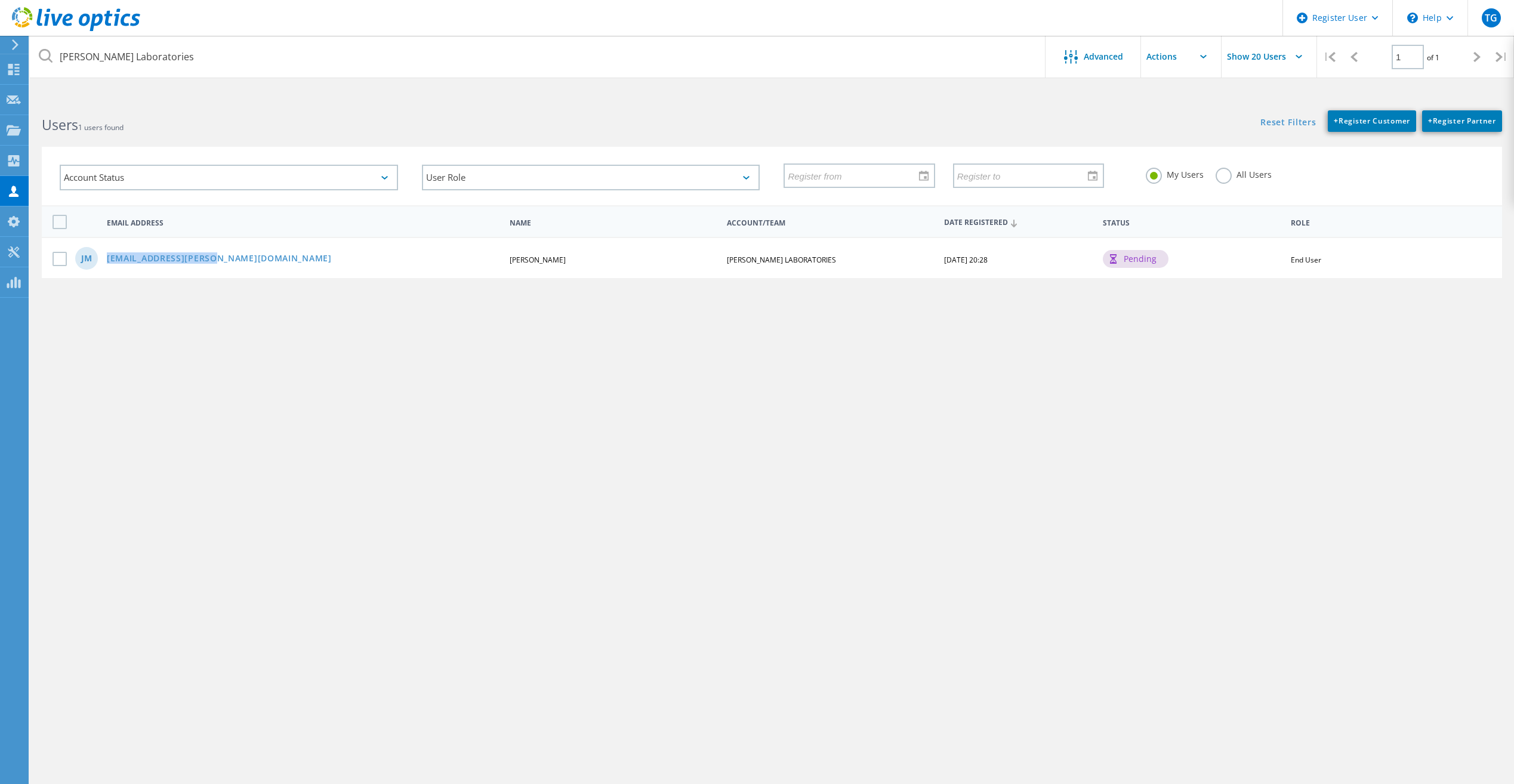
drag, startPoint x: 230, startPoint y: 261, endPoint x: 101, endPoint y: 260, distance: 129.0
click at [101, 260] on div "[EMAIL_ADDRESS][PERSON_NAME][DOMAIN_NAME]" at bounding box center [303, 259] width 405 height 10
copy link "[EMAIL_ADDRESS][PERSON_NAME][DOMAIN_NAME]"
